Goal: Transaction & Acquisition: Purchase product/service

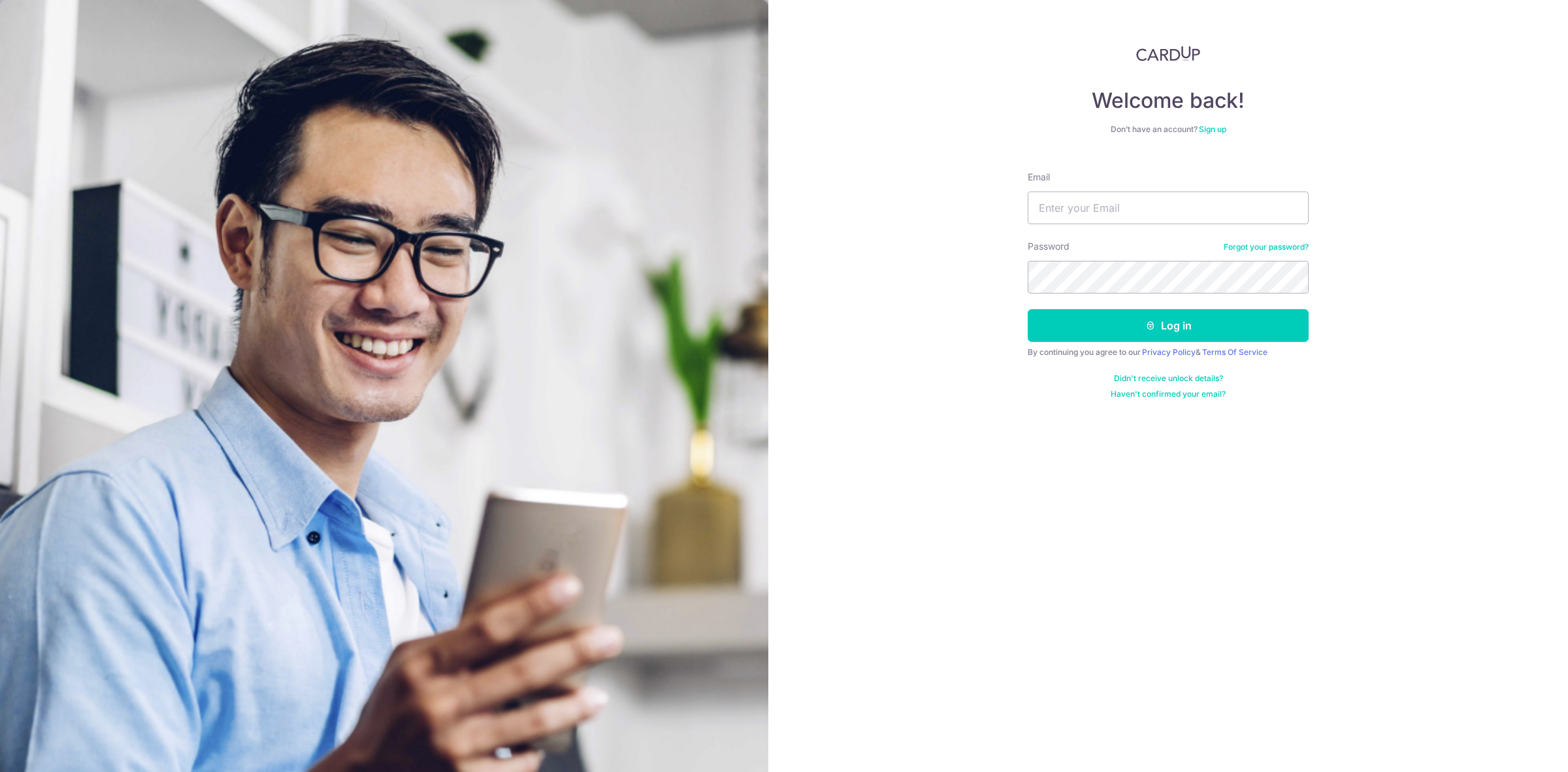
click at [1113, 204] on input "Email" at bounding box center [1168, 208] width 281 height 33
click at [1107, 208] on input "Email" at bounding box center [1168, 208] width 281 height 33
type input "danielngcy@hotmail.com"
click at [1027, 309] on button "Log in" at bounding box center [1168, 325] width 281 height 33
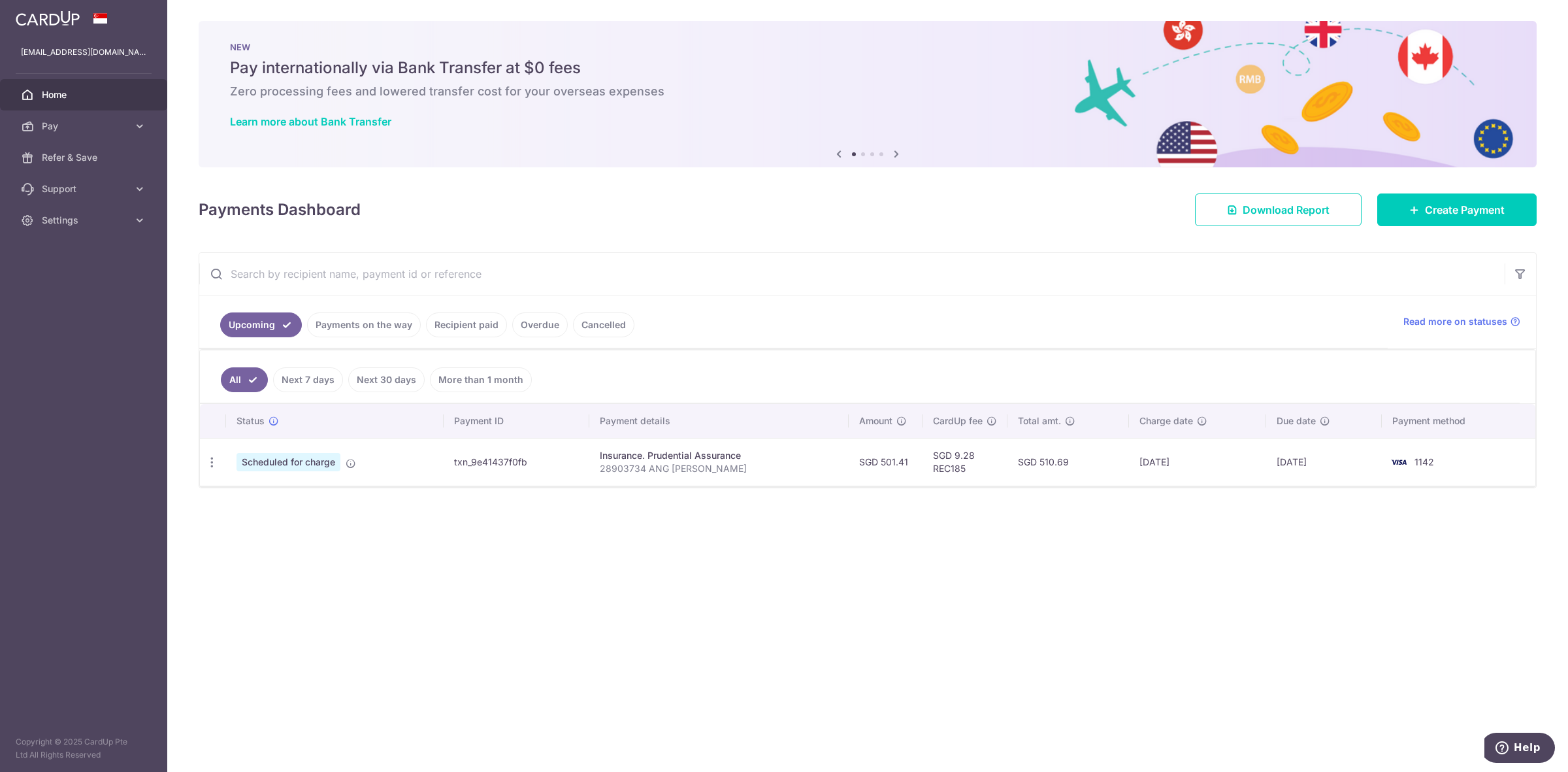
click at [353, 321] on link "Payments on the way" at bounding box center [363, 324] width 113 height 25
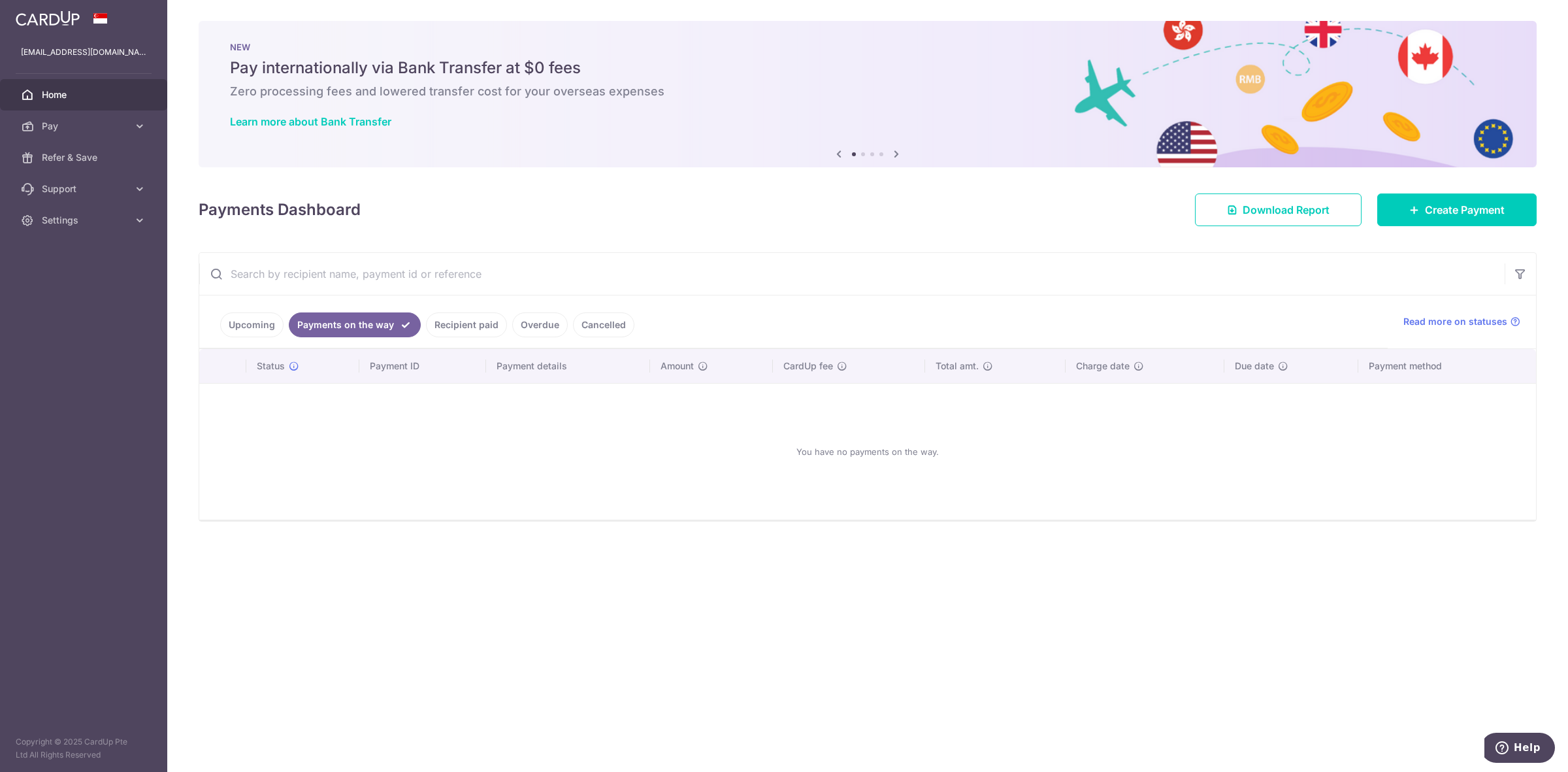
click at [462, 317] on link "Recipient paid" at bounding box center [466, 324] width 81 height 25
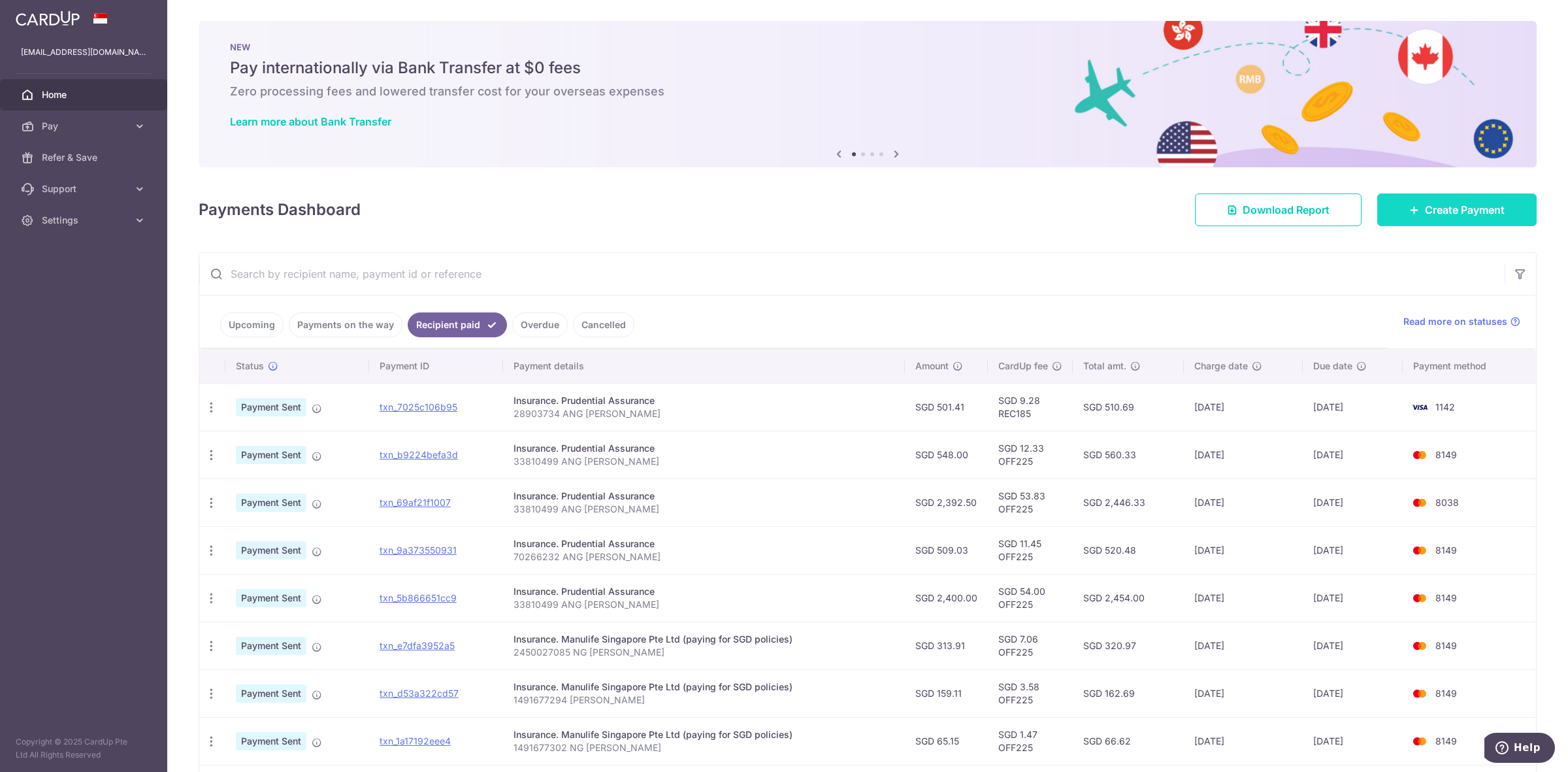
click at [1425, 207] on span "Create Payment" at bounding box center [1465, 210] width 80 height 16
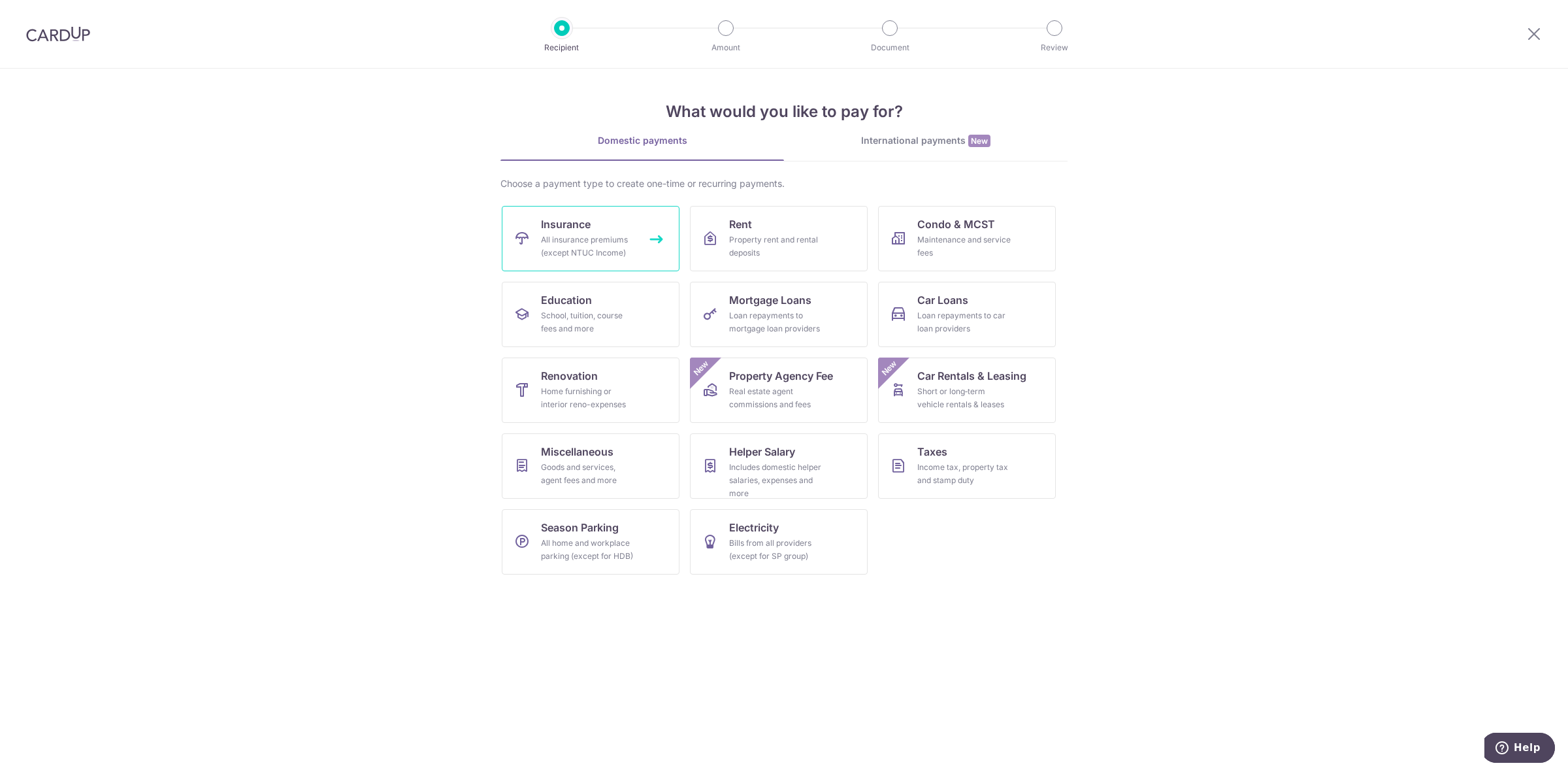
click at [602, 244] on div "All insurance premiums (except NTUC Income)" at bounding box center [588, 246] width 94 height 26
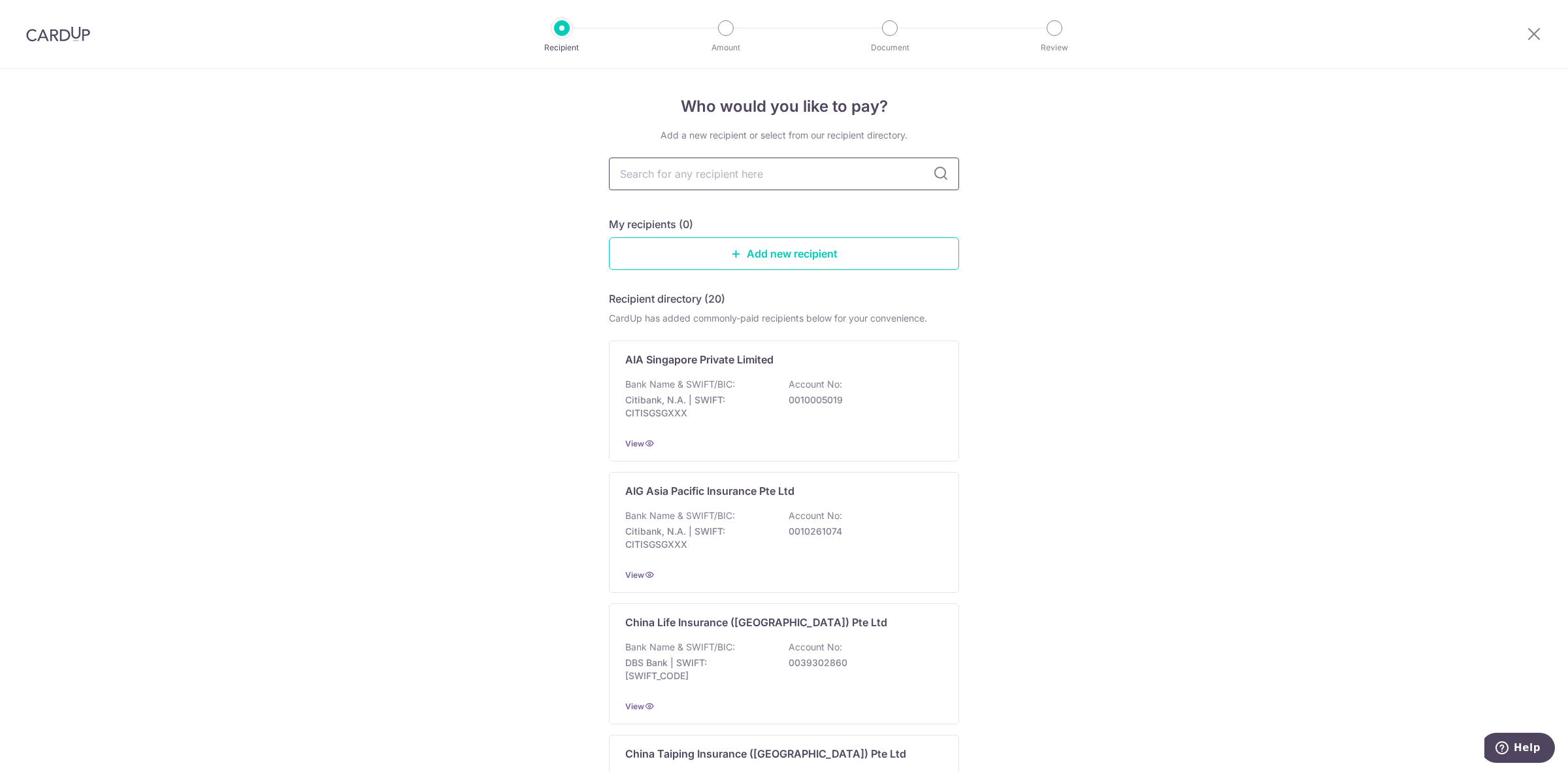
click at [686, 181] on input "text" at bounding box center [784, 173] width 350 height 33
type input "pru"
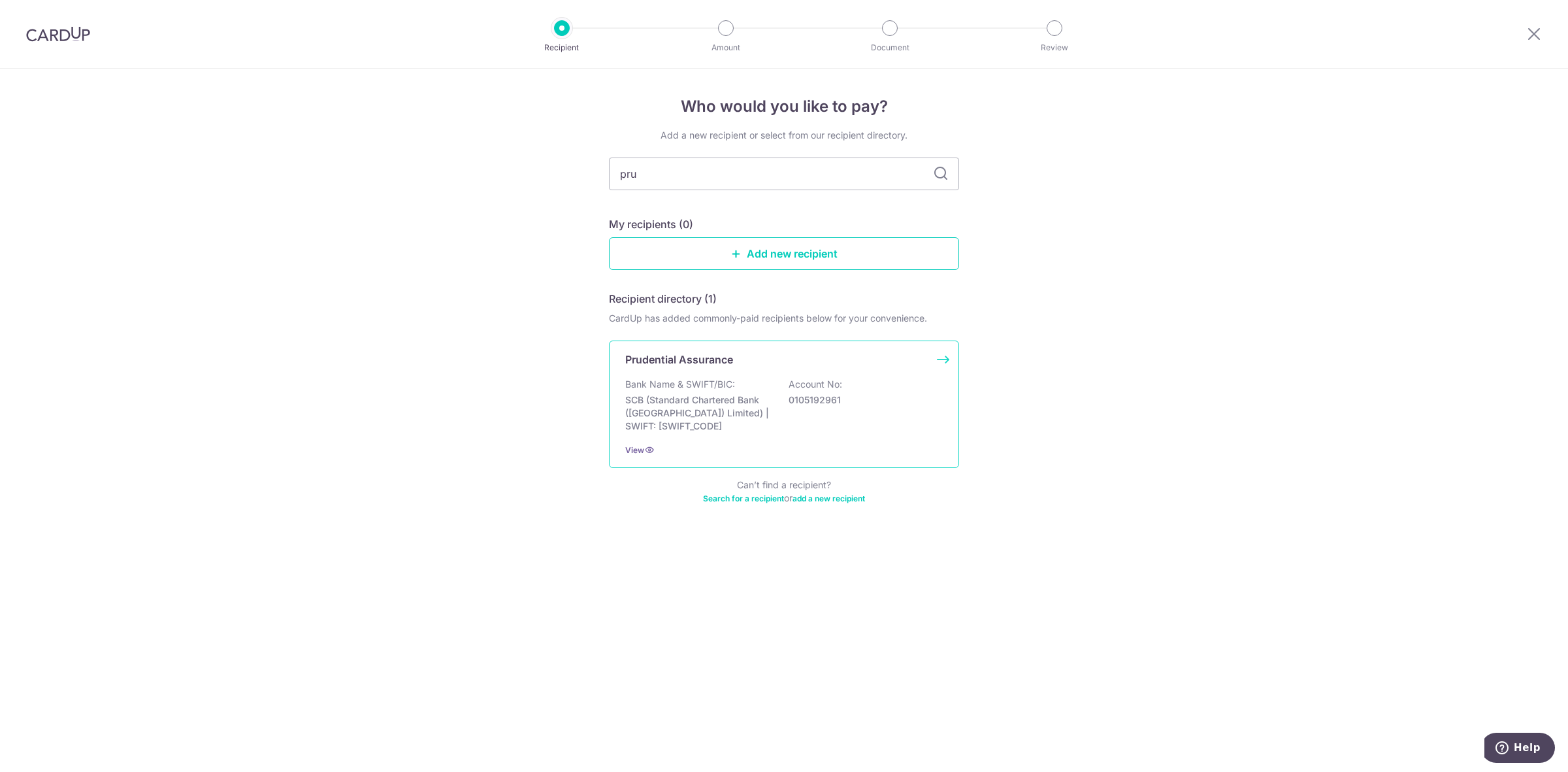
click at [696, 369] on div "Prudential Assurance Bank Name & SWIFT/BIC: SCB (Standard Chartered Bank (Singa…" at bounding box center [784, 404] width 350 height 127
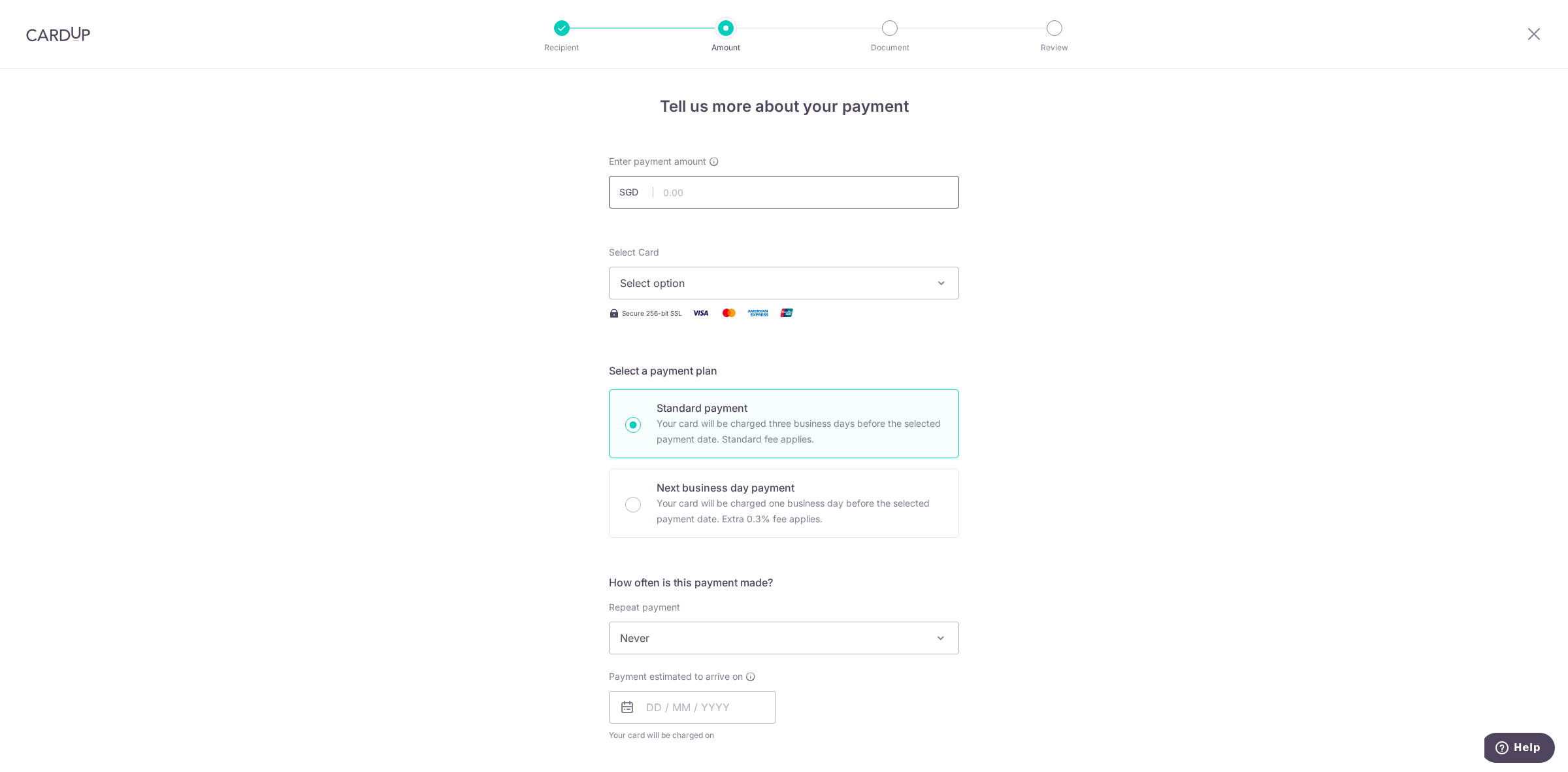
click at [684, 190] on input "text" at bounding box center [784, 192] width 350 height 33
click at [787, 189] on input "text" at bounding box center [784, 192] width 350 height 33
type input "380.23"
click at [707, 285] on span "Select option" at bounding box center [772, 283] width 304 height 16
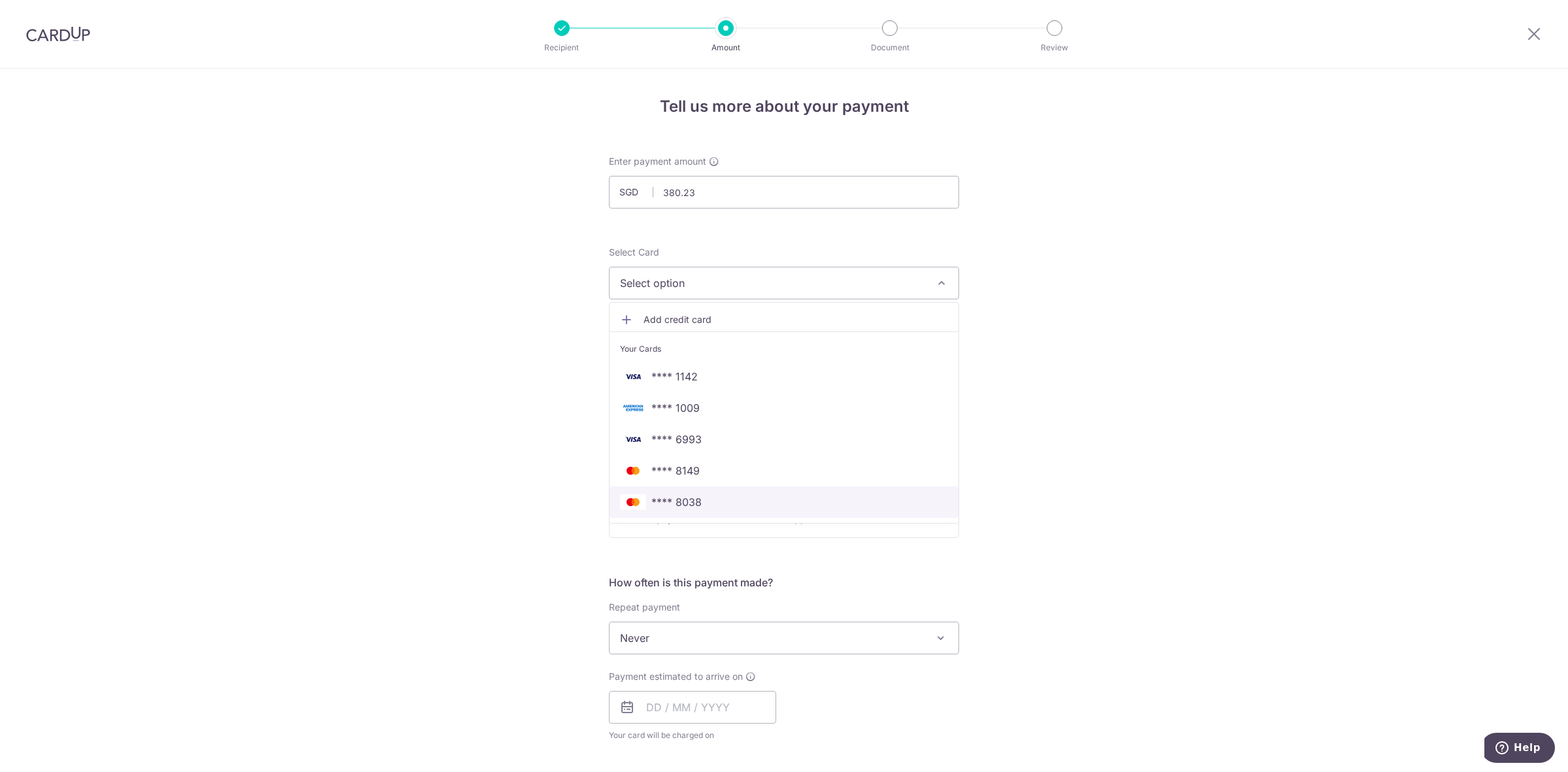
click at [708, 498] on span "**** 8038" at bounding box center [784, 502] width 328 height 16
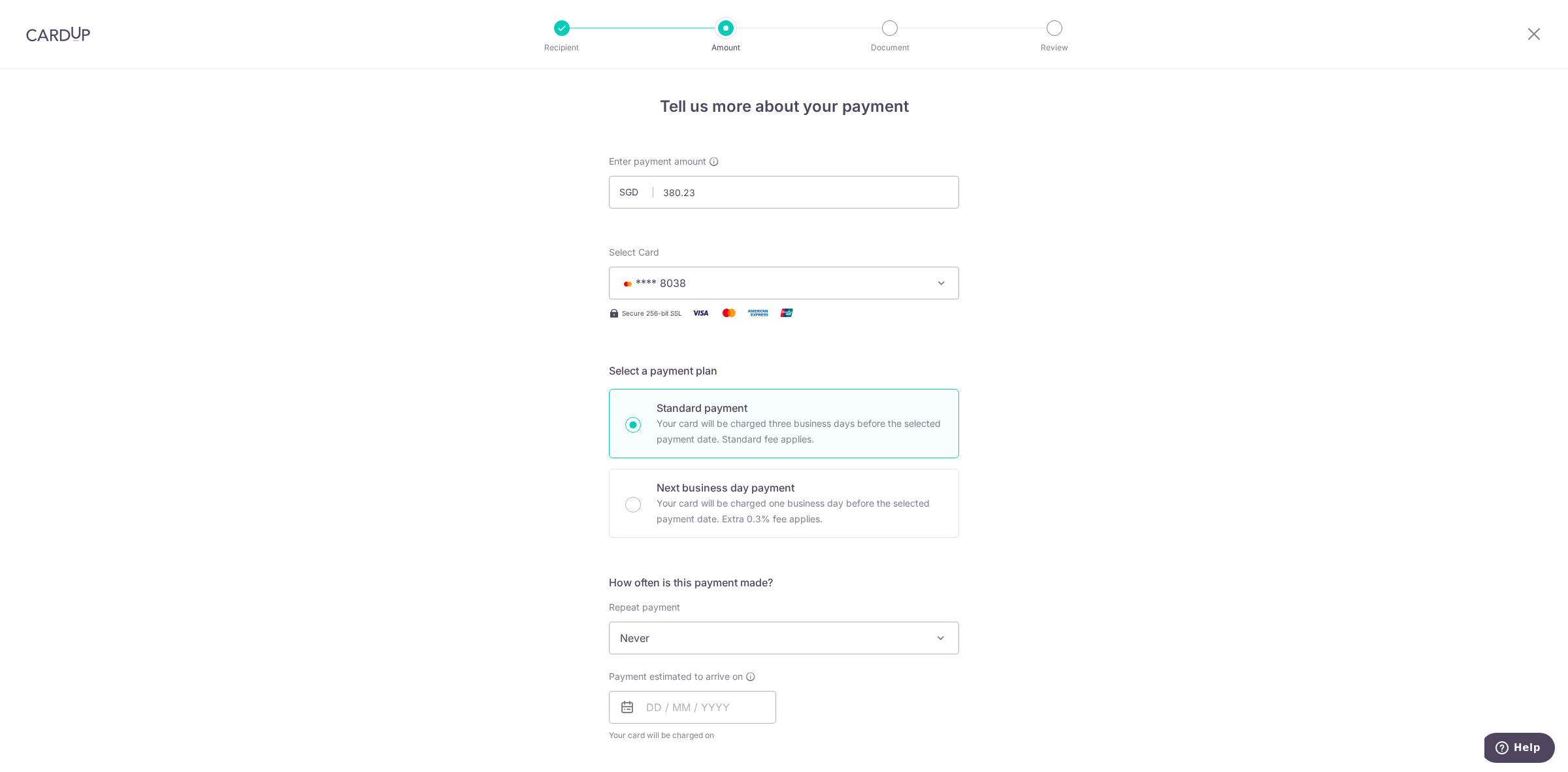
click at [683, 643] on span "Never" at bounding box center [784, 638] width 349 height 31
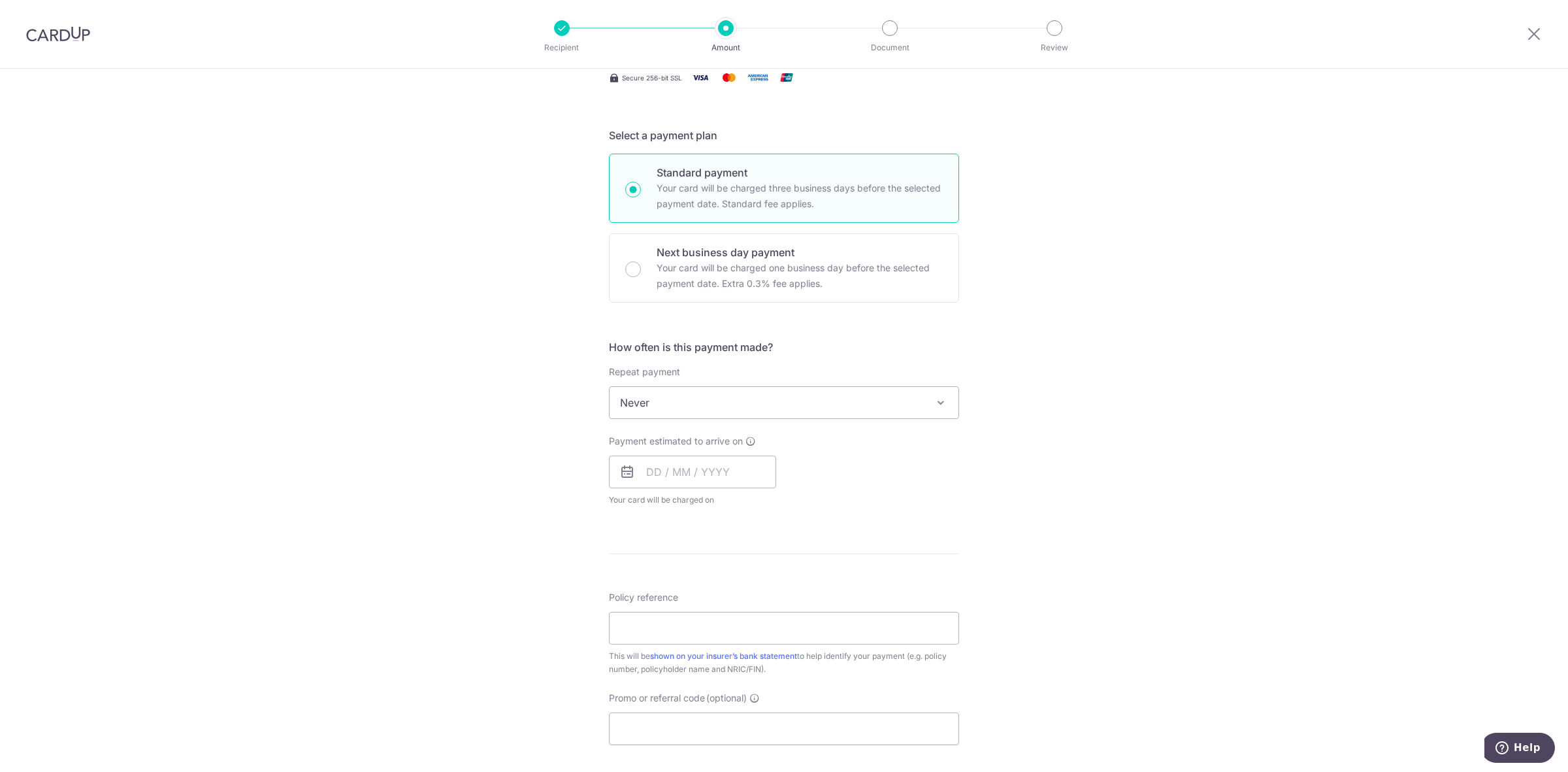
scroll to position [245, 0]
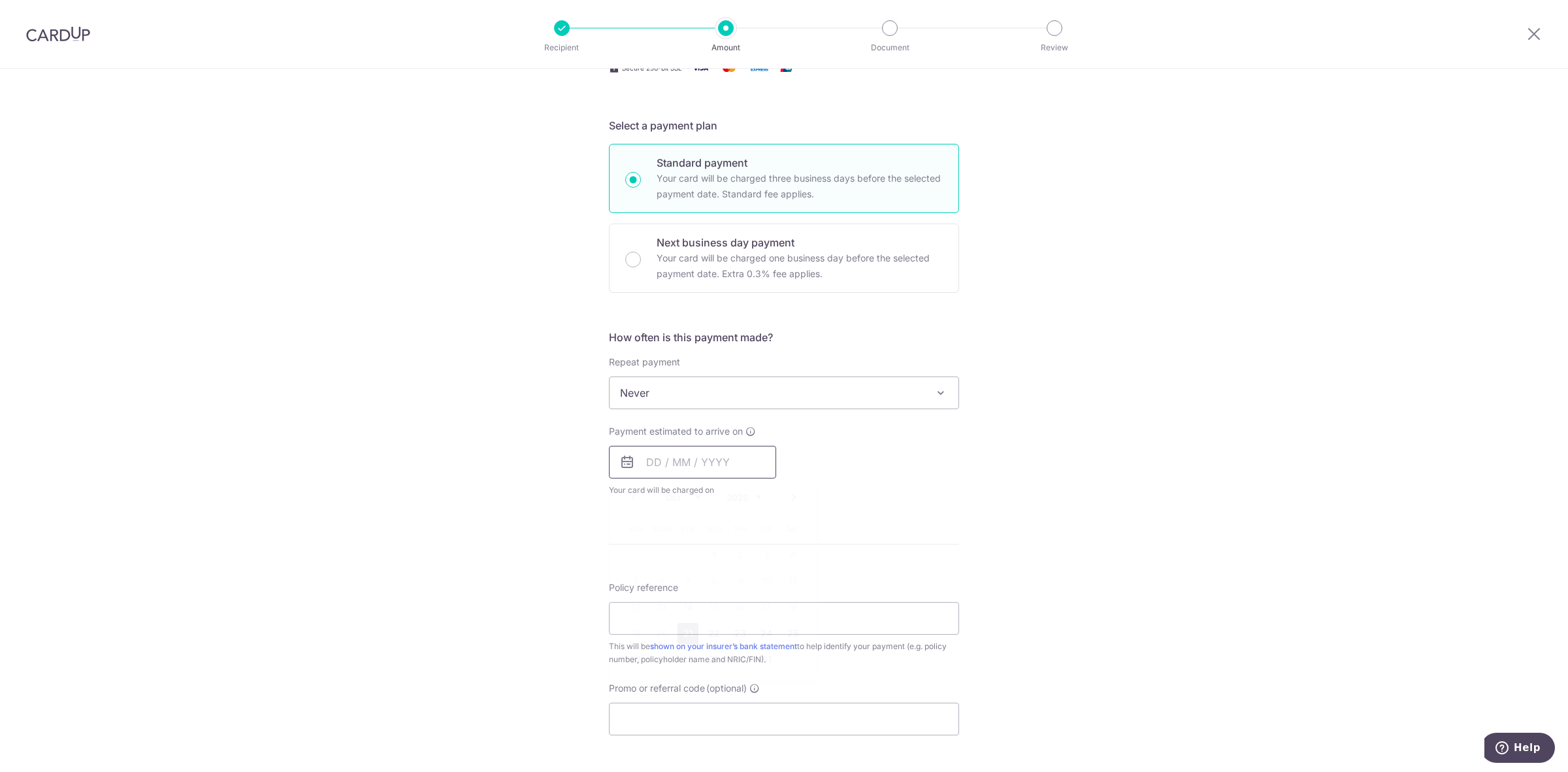
click at [658, 464] on input "text" at bounding box center [692, 462] width 167 height 33
click at [683, 633] on link "21" at bounding box center [688, 633] width 21 height 21
type input "[DATE]"
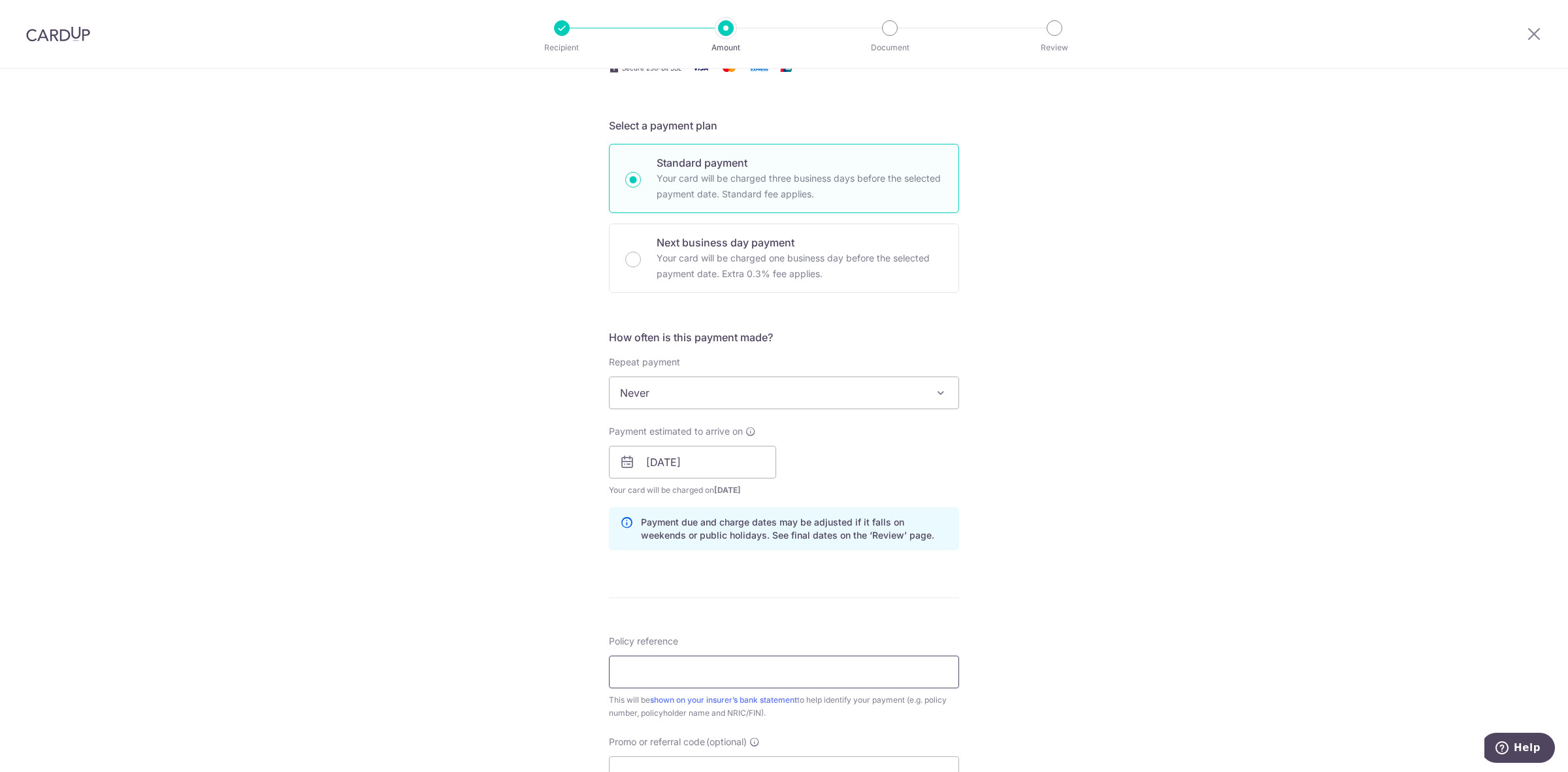
click at [639, 660] on input "Policy reference" at bounding box center [784, 671] width 350 height 33
paste input "70236691 ANG [PERSON_NAME]"
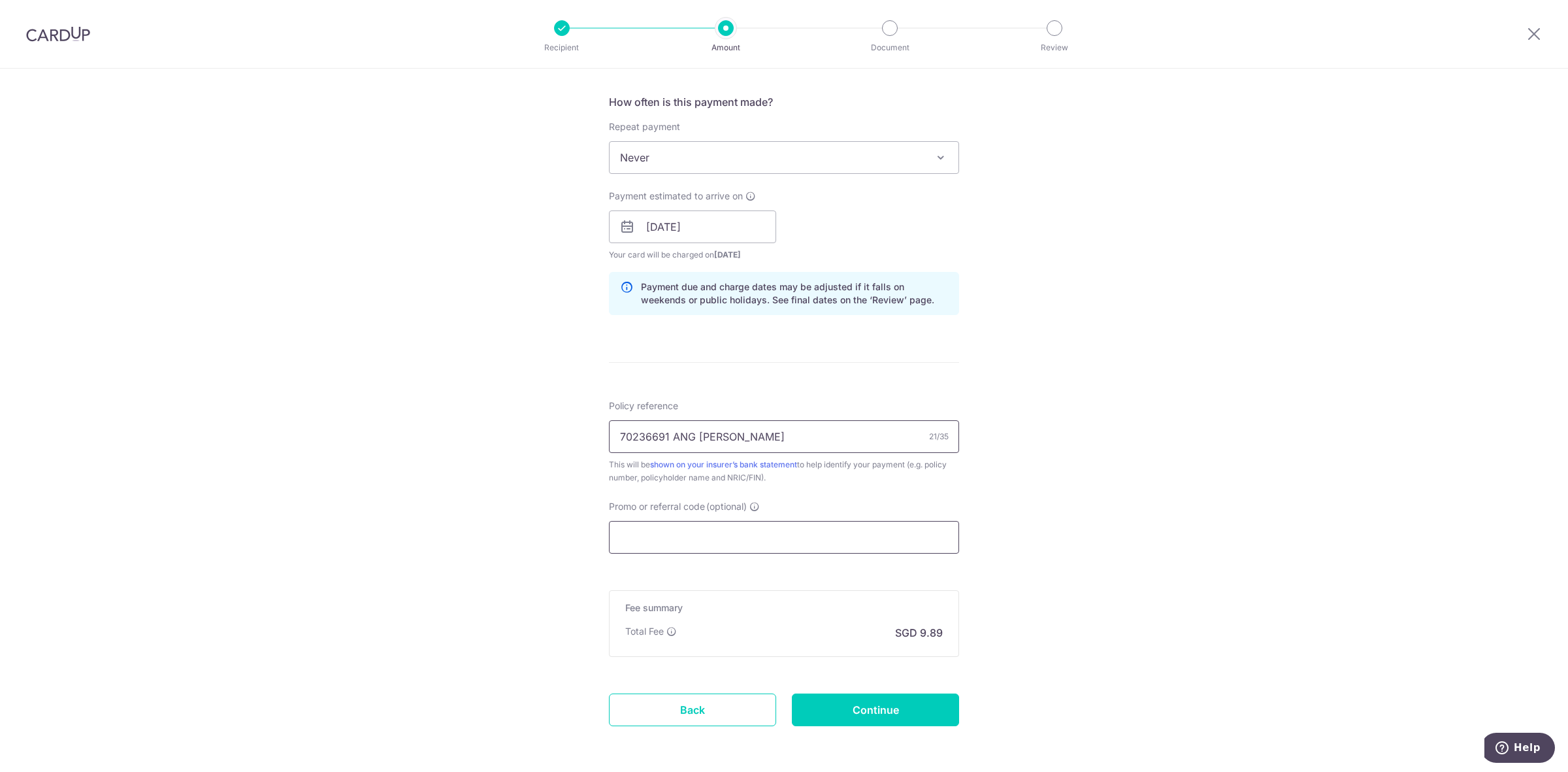
scroll to position [490, 0]
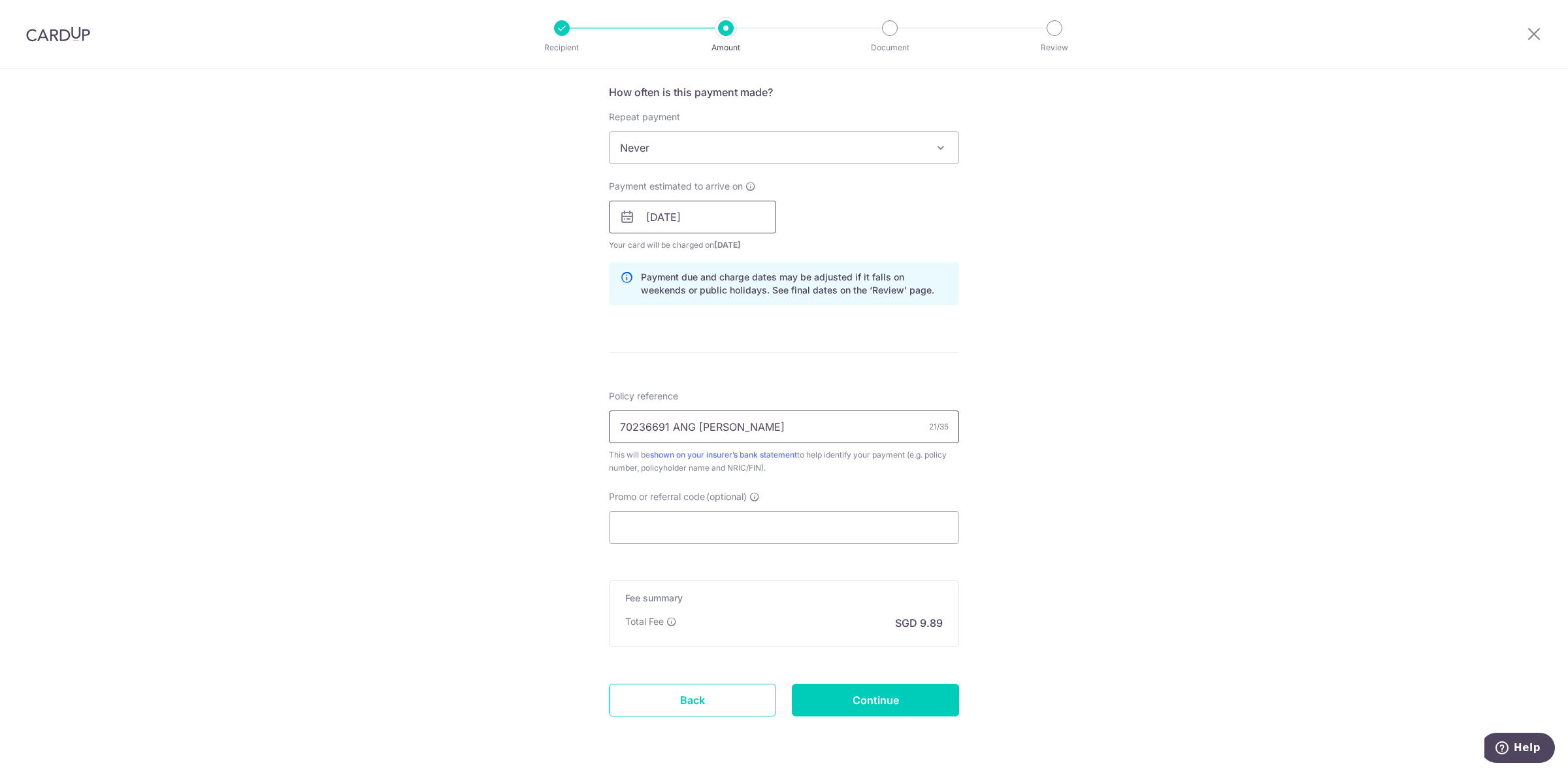
type input "70236691 ANG [PERSON_NAME]"
click at [729, 220] on input "[DATE]" at bounding box center [692, 217] width 167 height 33
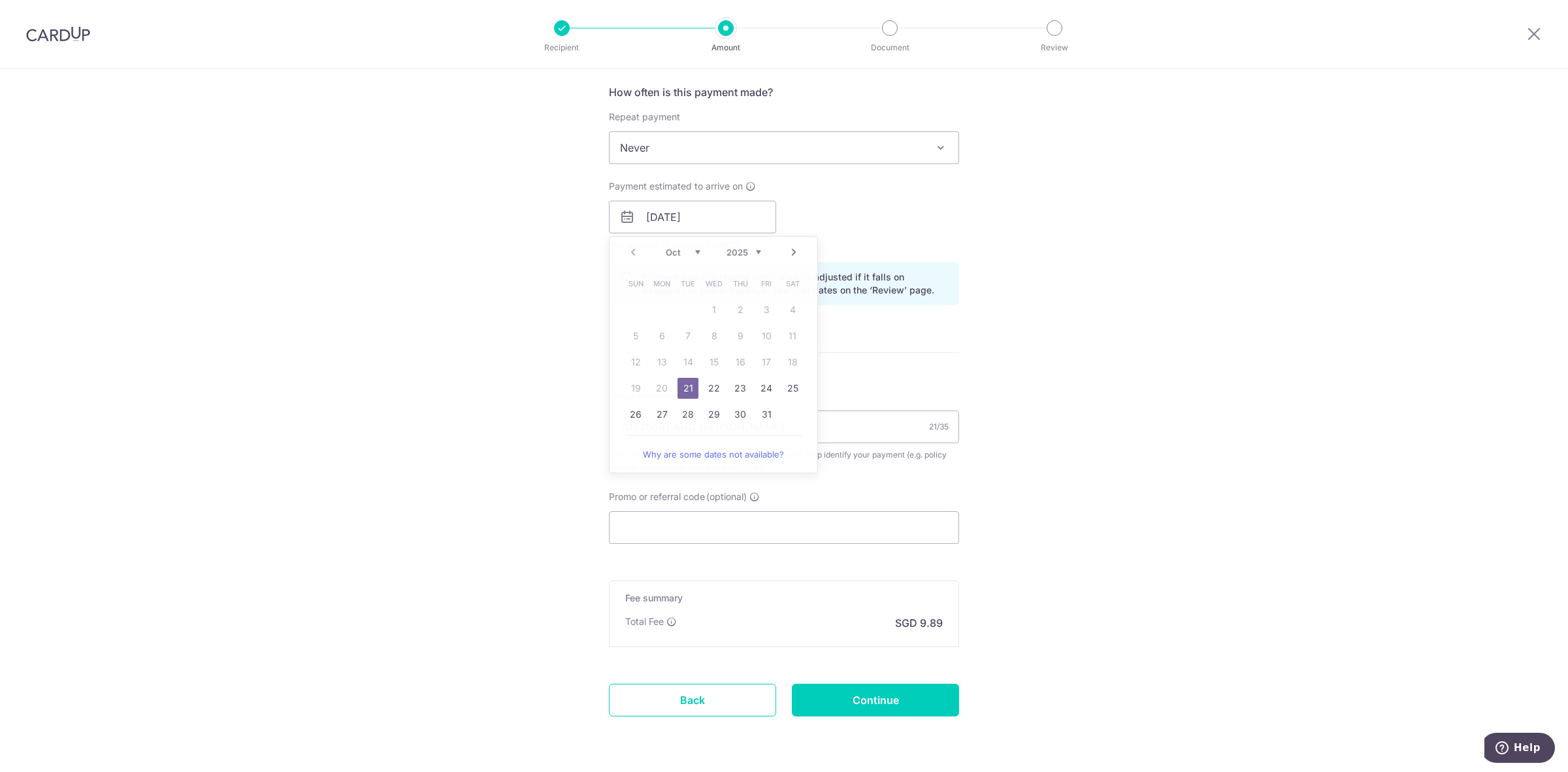
click at [382, 439] on div "Tell us more about your payment Enter payment amount SGD 380.23 380.23 Select C…" at bounding box center [784, 197] width 1568 height 1236
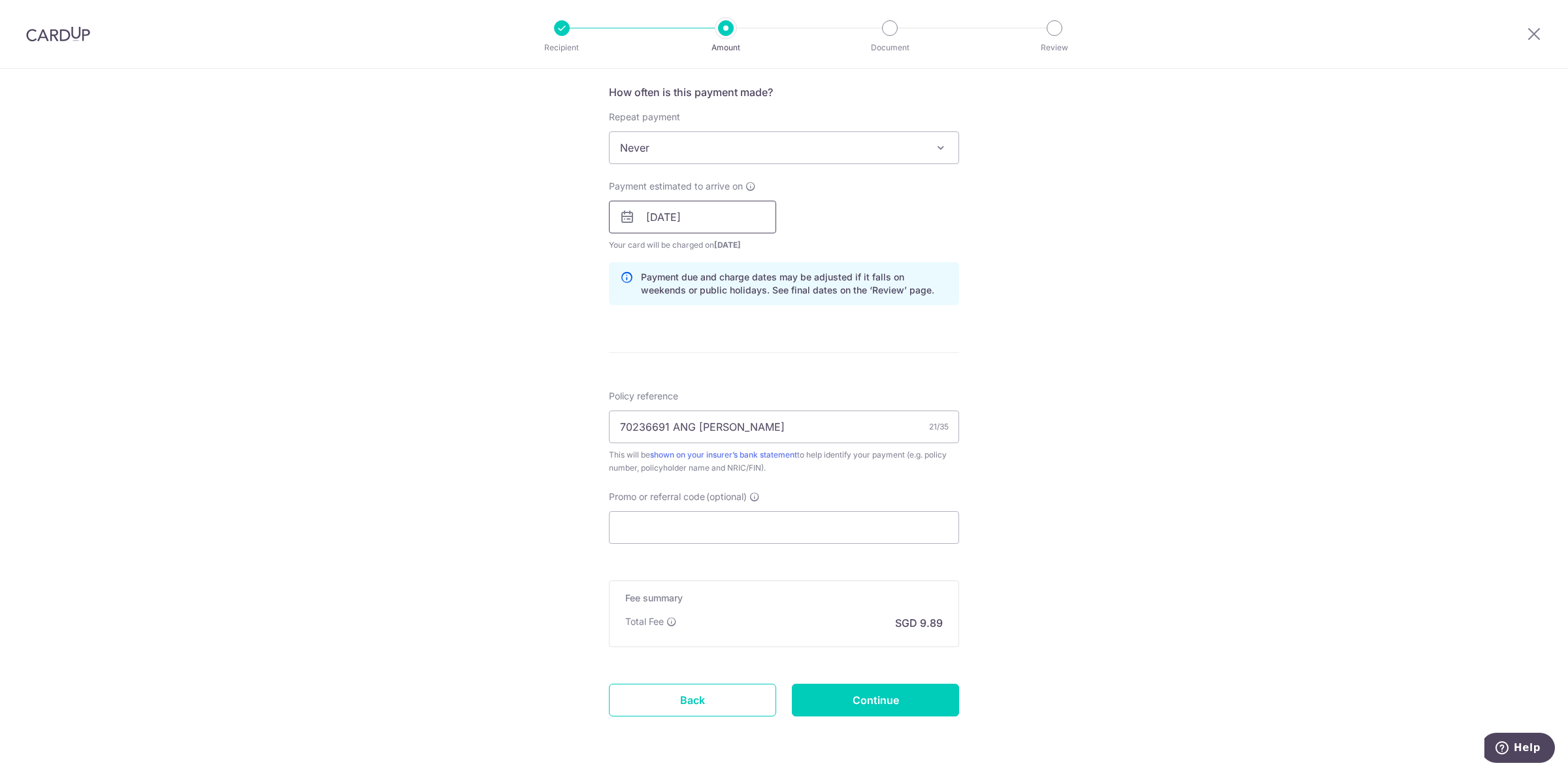
click at [727, 211] on input "[DATE]" at bounding box center [692, 217] width 167 height 33
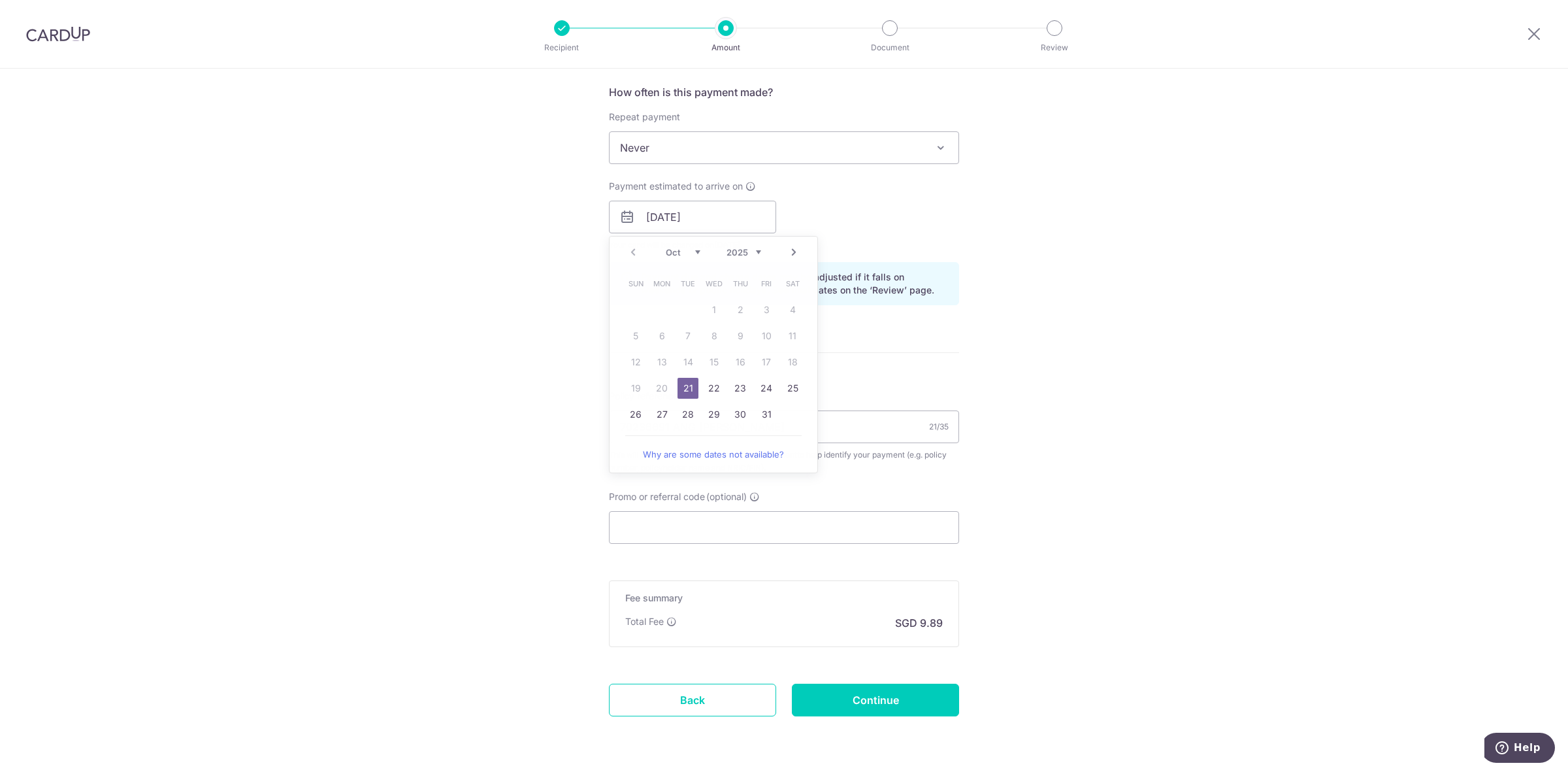
click at [425, 363] on div "Tell us more about your payment Enter payment amount SGD 380.23 380.23 Select C…" at bounding box center [784, 197] width 1568 height 1236
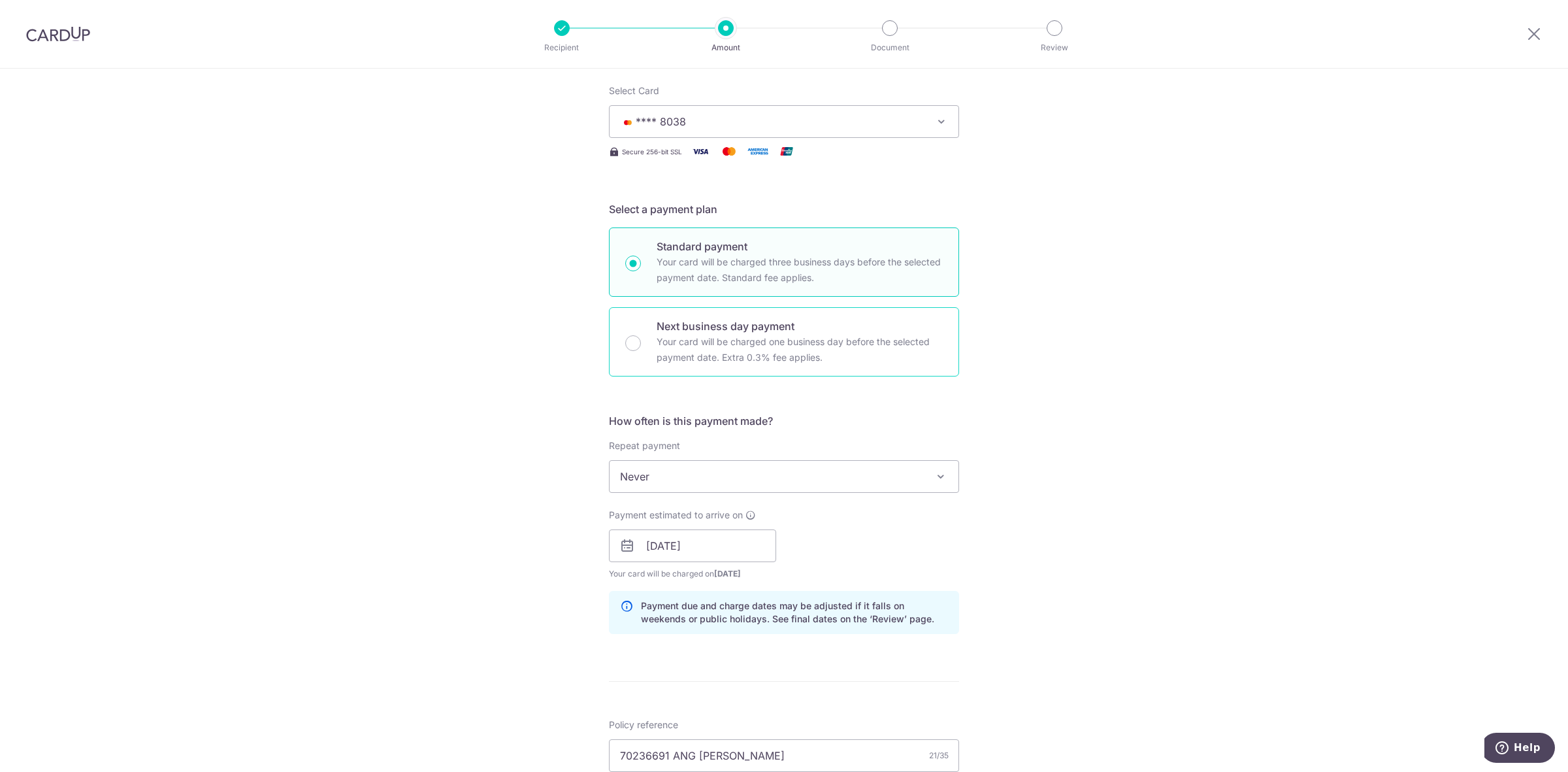
scroll to position [163, 0]
click at [629, 339] on input "Next business day payment Your card will be charged one business day before the…" at bounding box center [633, 341] width 16 height 16
radio input "true"
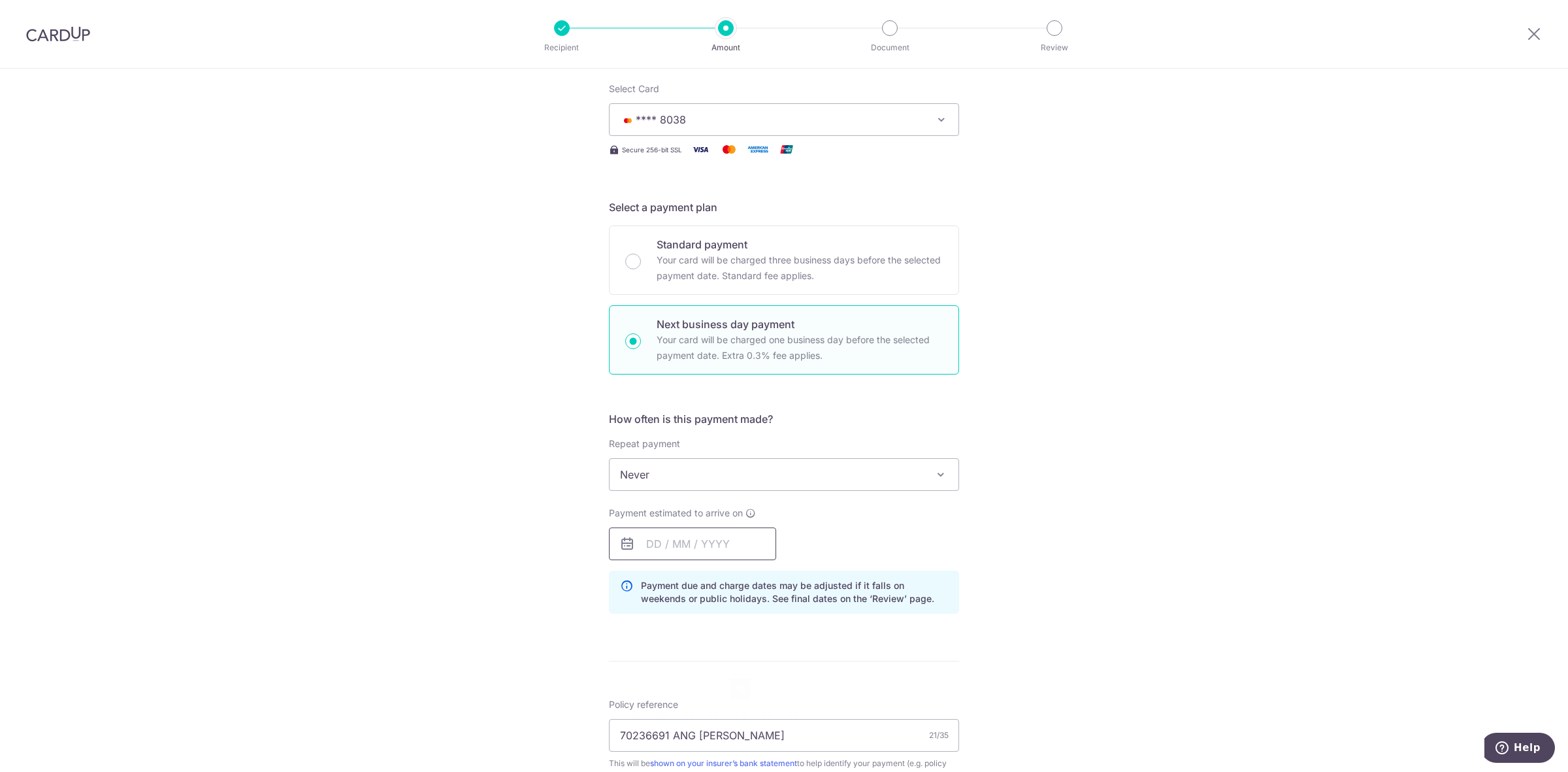
click at [689, 536] on input "text" at bounding box center [692, 543] width 167 height 33
click at [661, 253] on p "Your card will be charged three business days before the selected payment date.…" at bounding box center [800, 268] width 286 height 31
click at [641, 253] on input "Standard payment Your card will be charged three business days before the selec…" at bounding box center [633, 261] width 16 height 16
radio input "true"
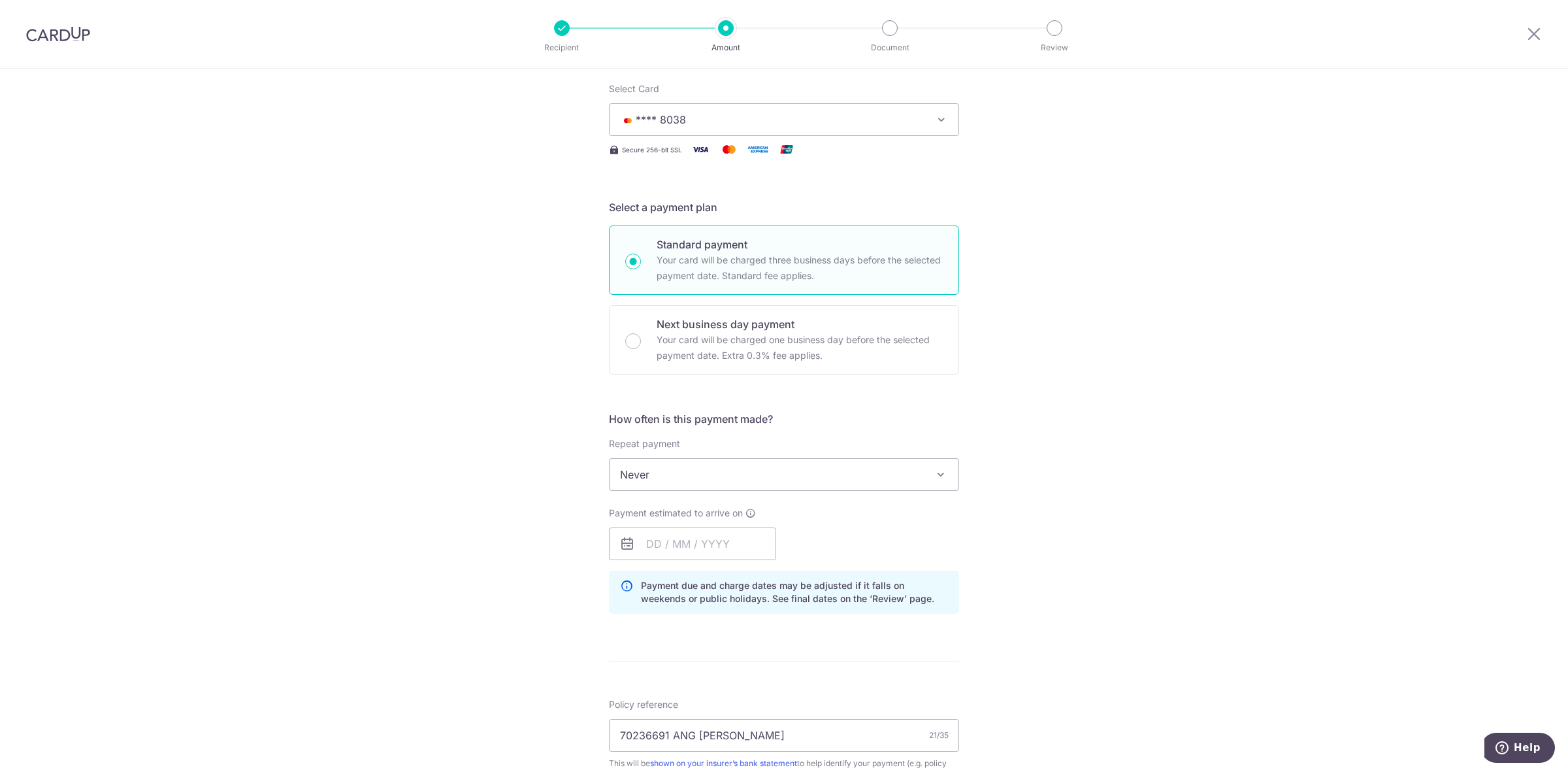
click at [661, 472] on span "Never" at bounding box center [784, 474] width 349 height 31
click at [644, 535] on input "text" at bounding box center [692, 543] width 167 height 33
click at [680, 724] on link "21" at bounding box center [688, 715] width 21 height 21
type input "[DATE]"
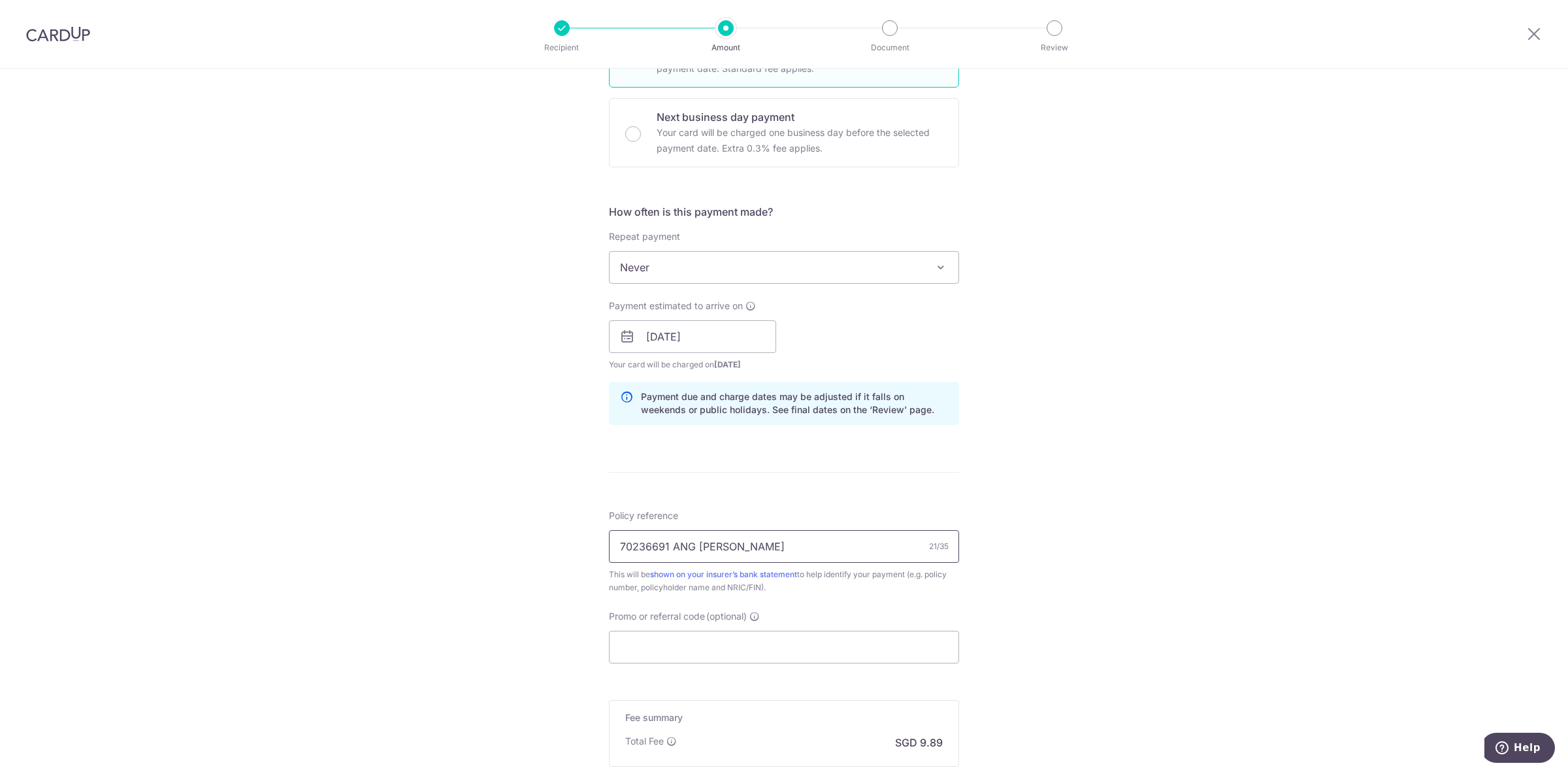
scroll to position [408, 0]
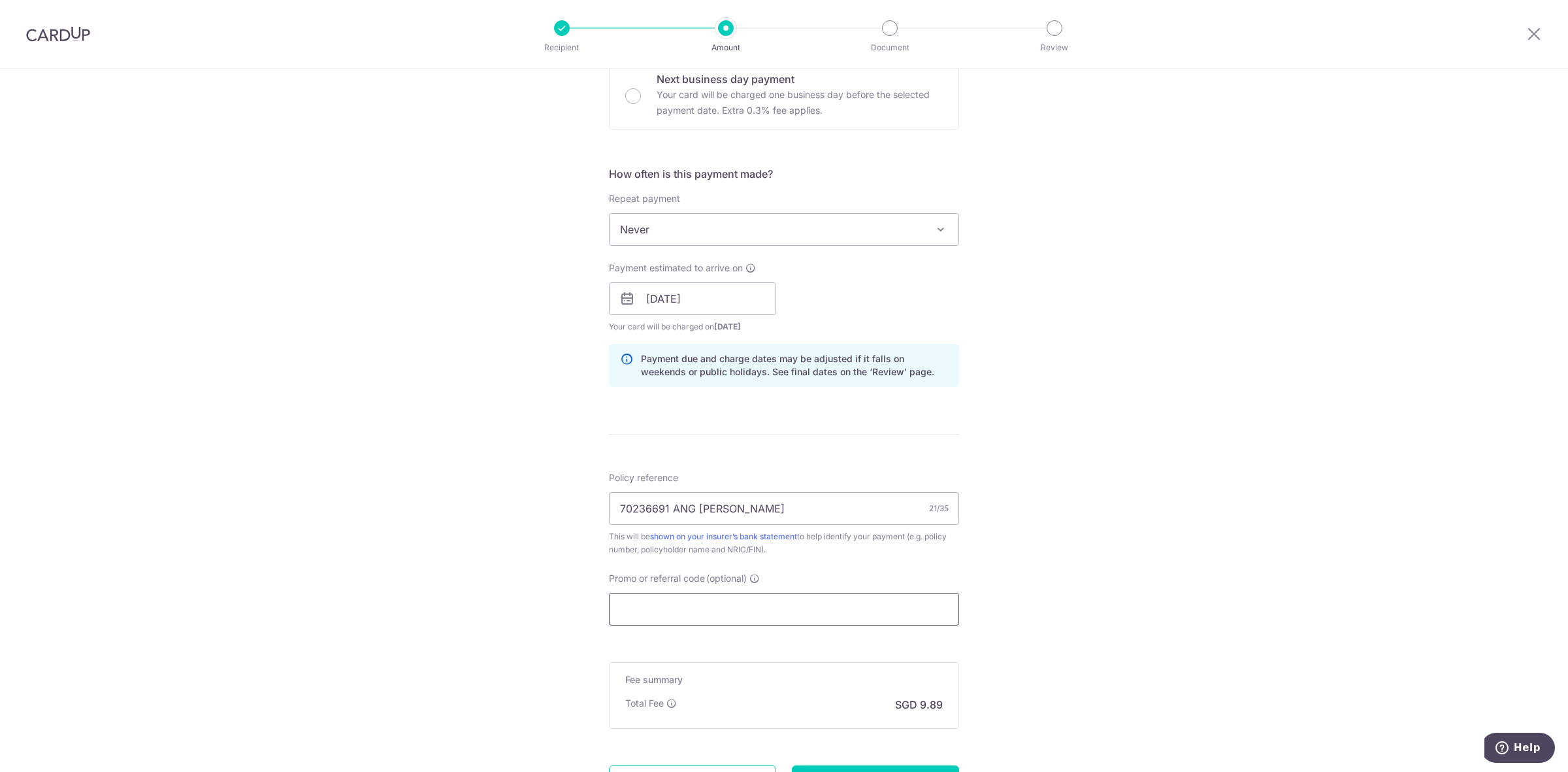
click at [684, 615] on input "Promo or referral code (optional)" at bounding box center [784, 609] width 350 height 33
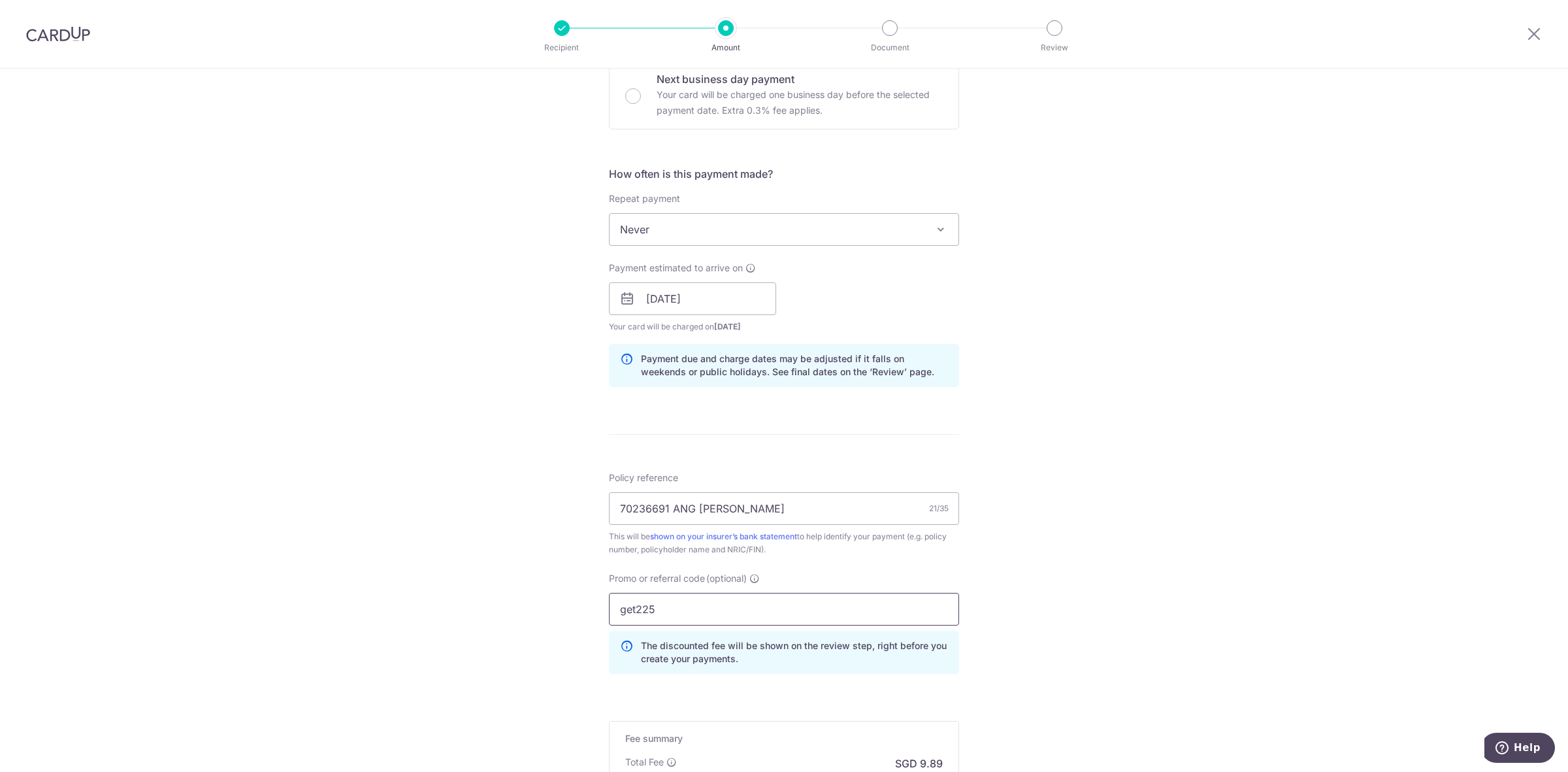
type input "get225"
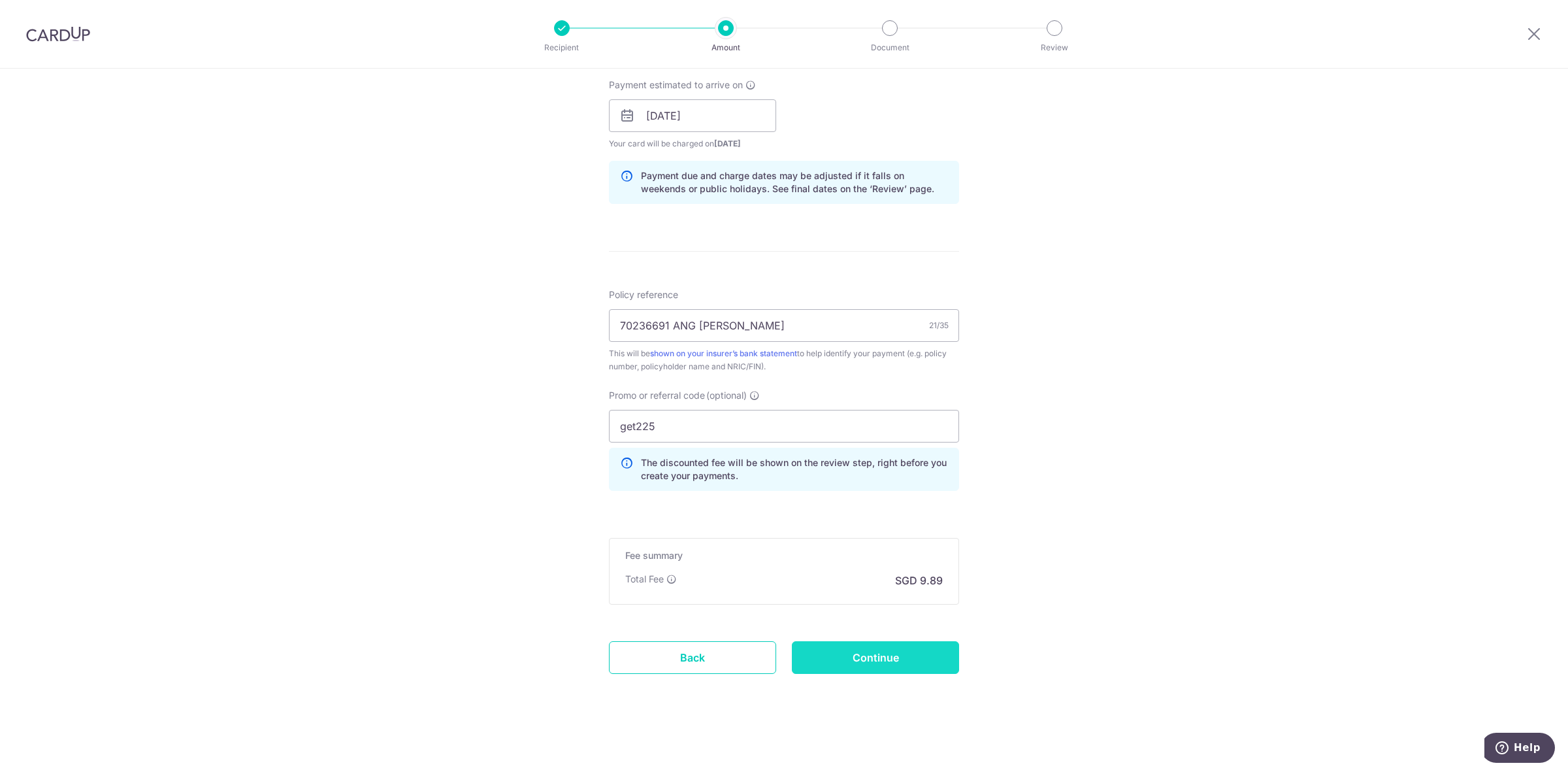
click at [887, 660] on input "Continue" at bounding box center [875, 657] width 167 height 33
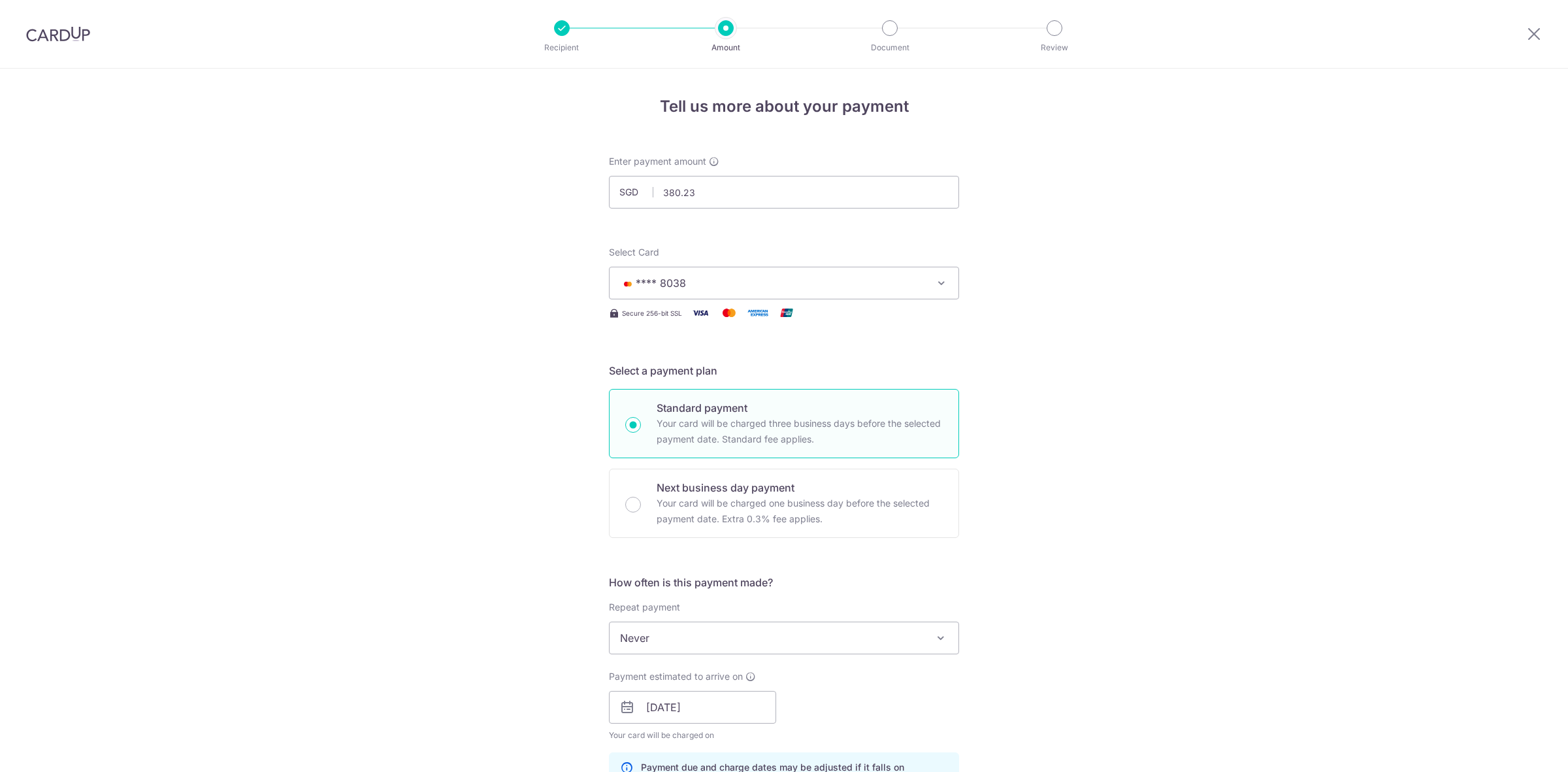
scroll to position [611, 0]
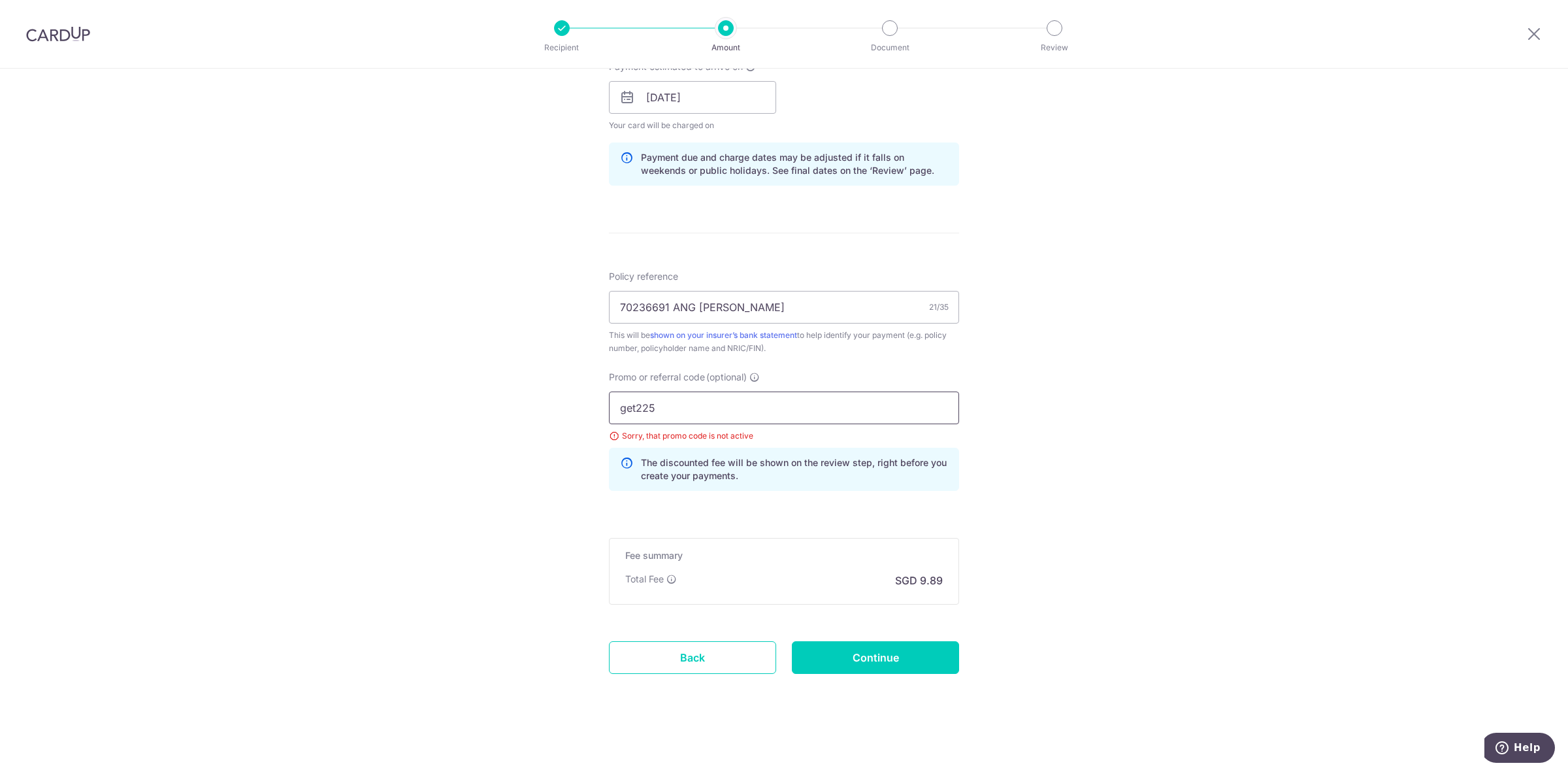
click at [689, 406] on input "get225" at bounding box center [784, 408] width 350 height 33
type input "off225"
click at [908, 651] on input "Continue" at bounding box center [875, 657] width 167 height 33
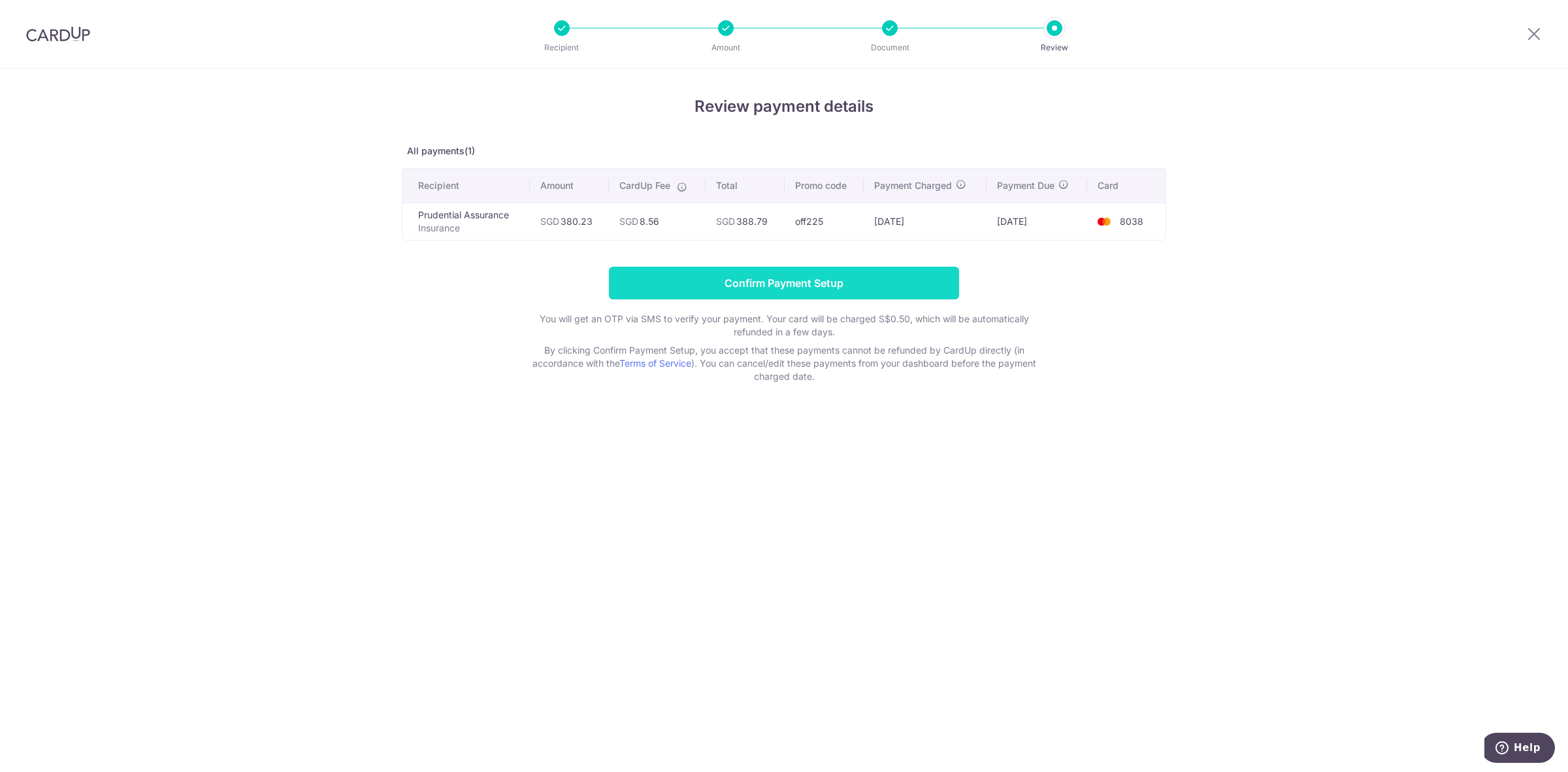
click at [780, 282] on input "Confirm Payment Setup" at bounding box center [784, 283] width 350 height 33
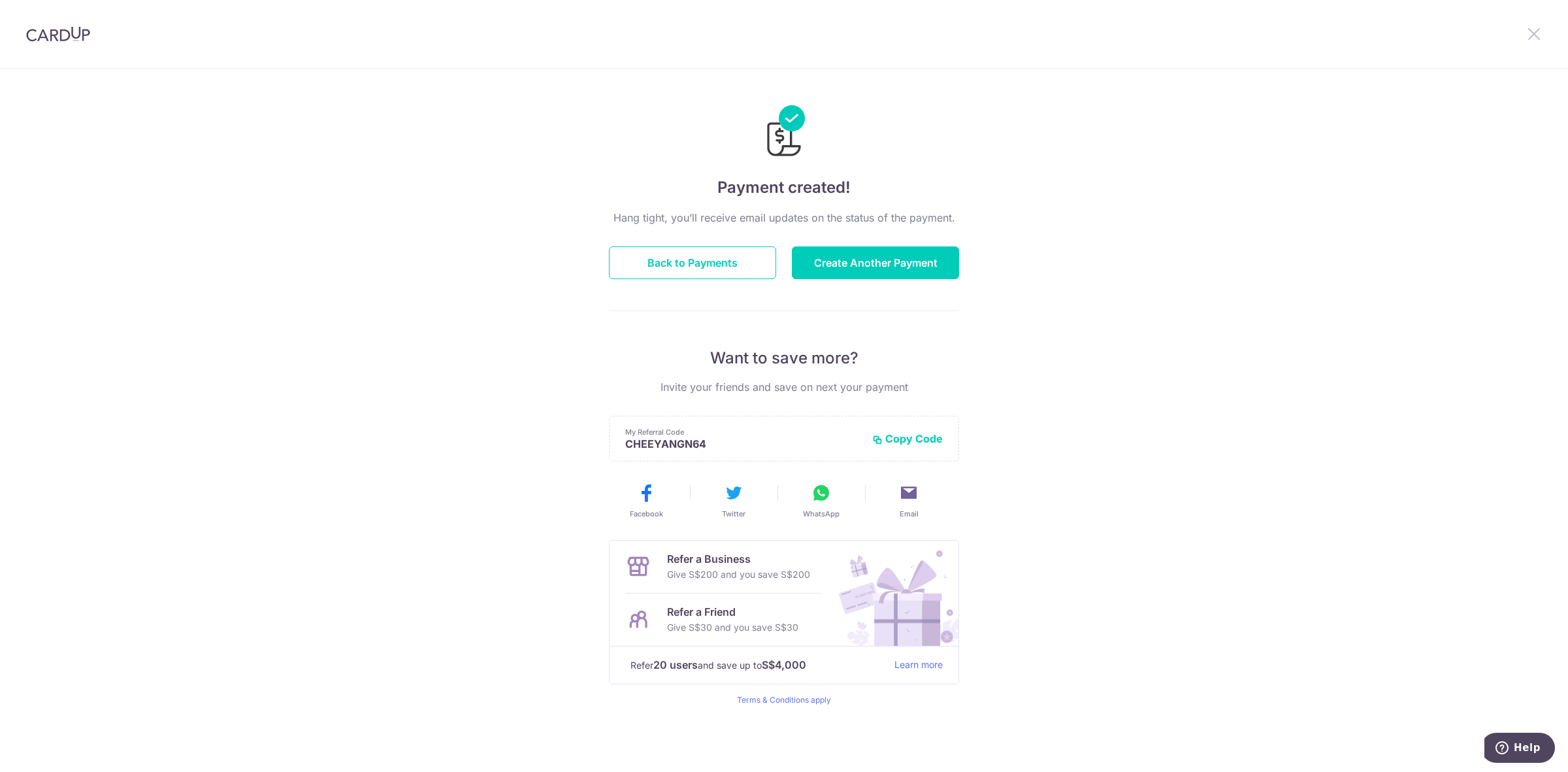
click at [1533, 37] on icon at bounding box center [1534, 34] width 16 height 16
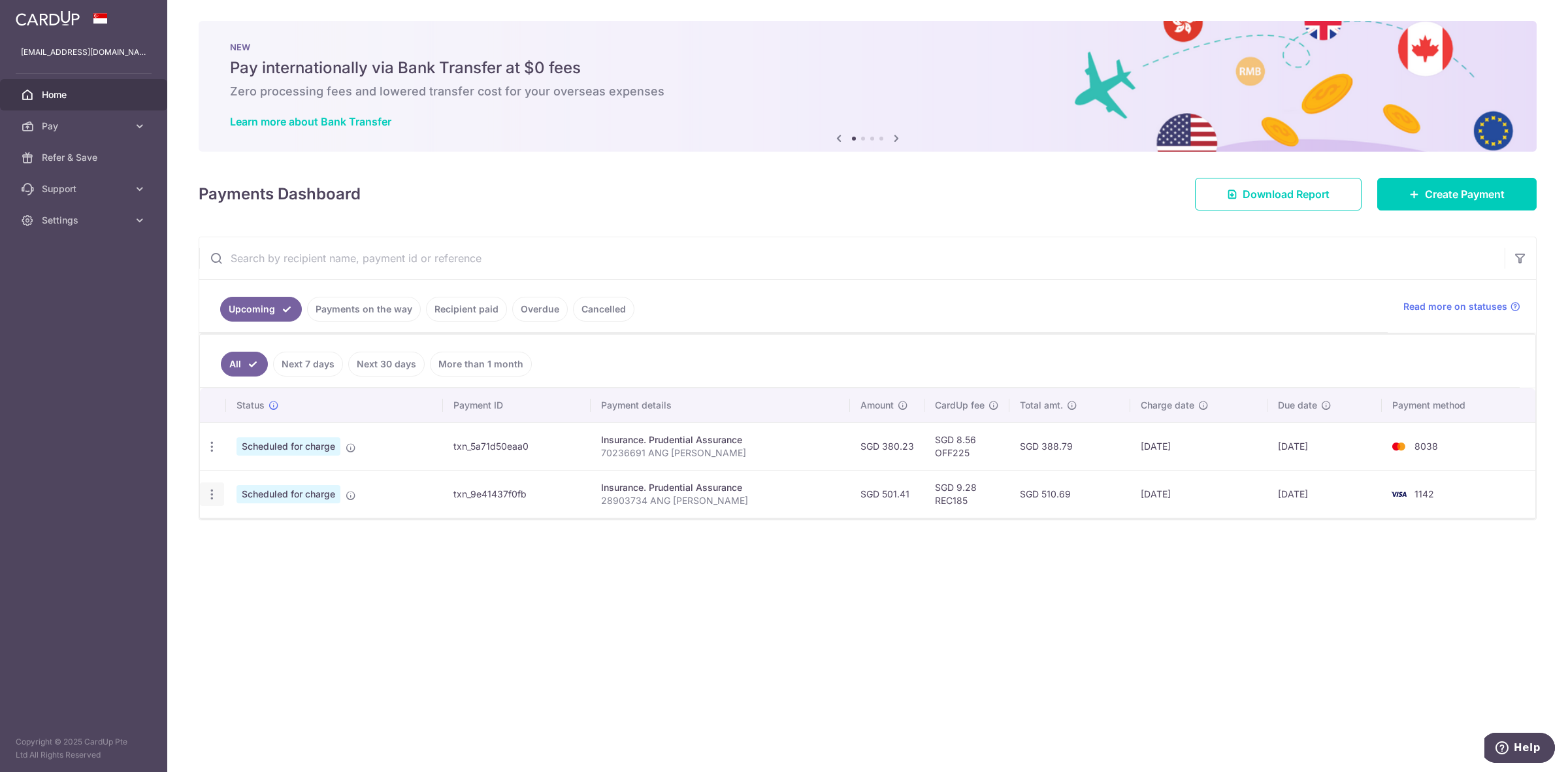
click at [212, 495] on icon "button" at bounding box center [212, 494] width 14 height 14
click at [296, 559] on span "Cancel payment" at bounding box center [282, 562] width 88 height 16
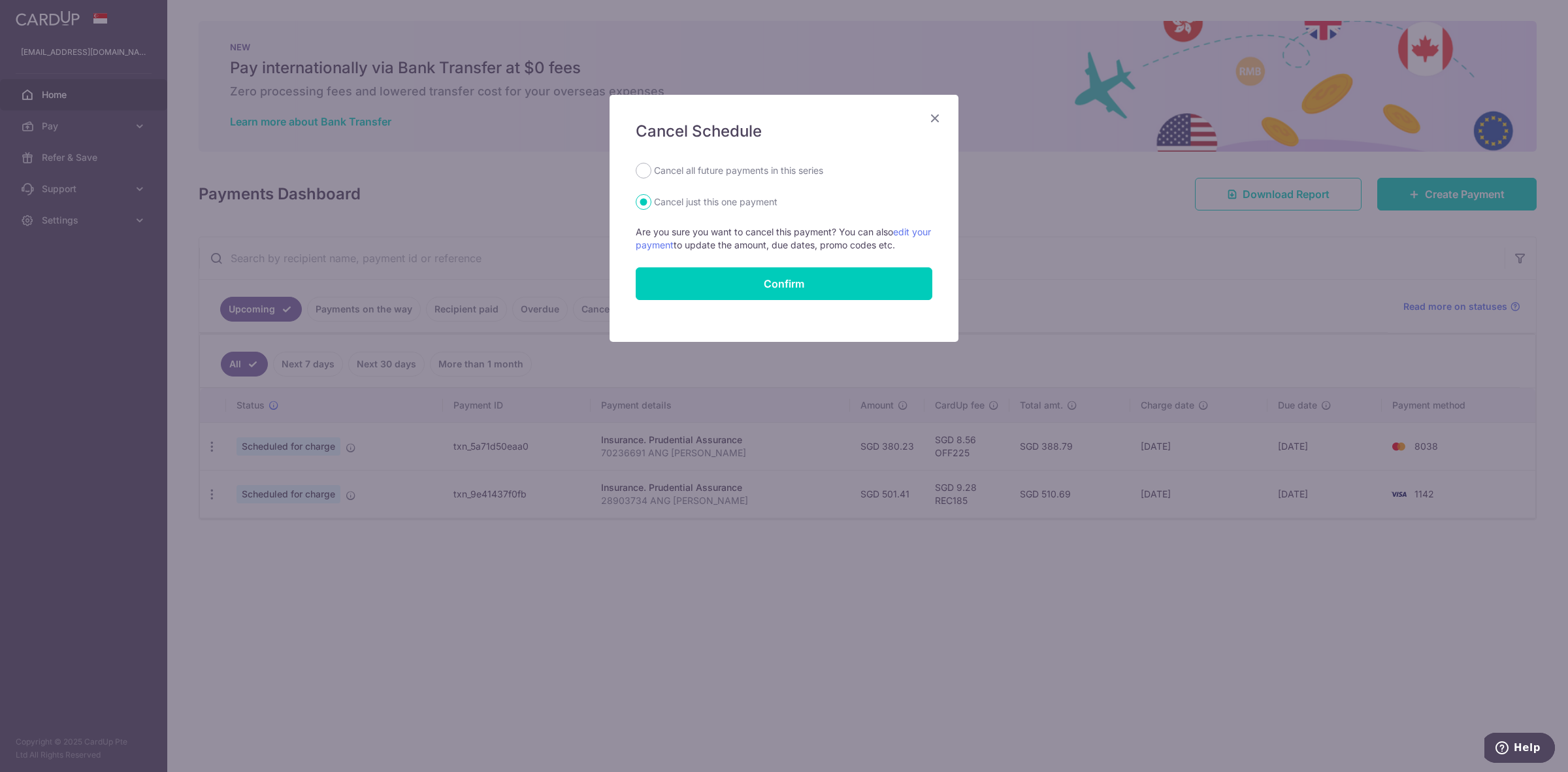
click at [733, 167] on label "Cancel all future payments in this series" at bounding box center [739, 171] width 169 height 16
click at [651, 167] on input "Cancel all future payments in this series" at bounding box center [644, 171] width 16 height 16
radio input "true"
click at [776, 281] on button "Confirm" at bounding box center [784, 283] width 296 height 33
